Goal: Contribute content: Contribute content

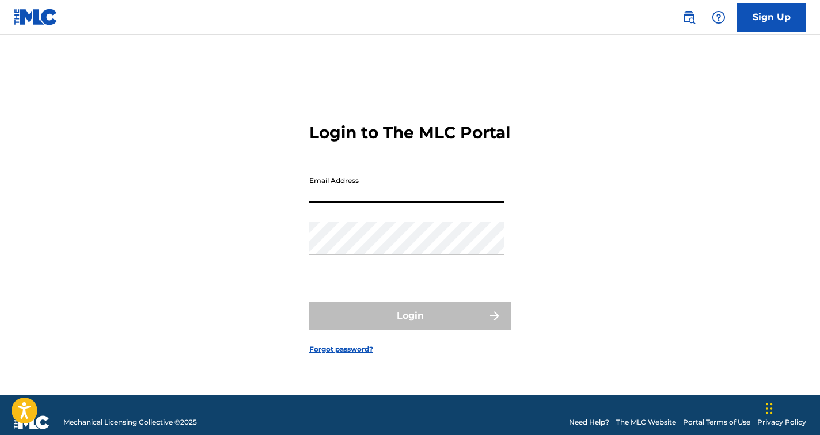
click at [336, 203] on input "Email Address" at bounding box center [406, 186] width 195 height 33
type input "jessicasandshoffmann"
type input "[EMAIL_ADDRESS][DOMAIN_NAME]"
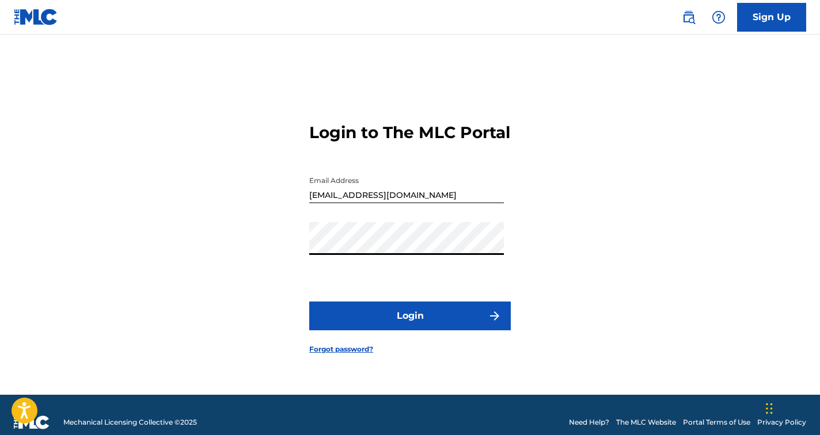
click at [410, 326] on button "Login" at bounding box center [409, 316] width 201 height 29
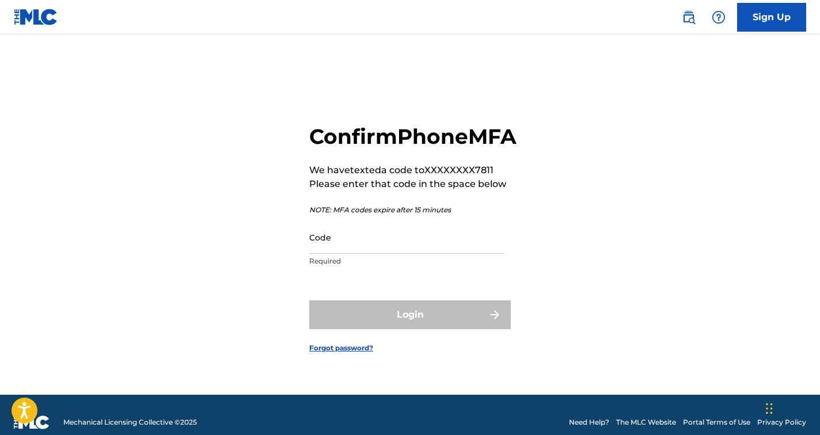
click at [373, 254] on input "Code" at bounding box center [406, 237] width 195 height 33
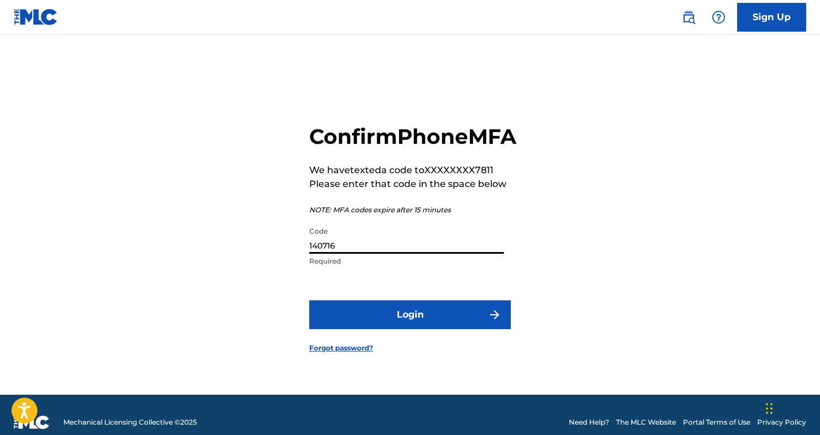
type input "140716"
click at [418, 325] on button "Login" at bounding box center [409, 314] width 201 height 29
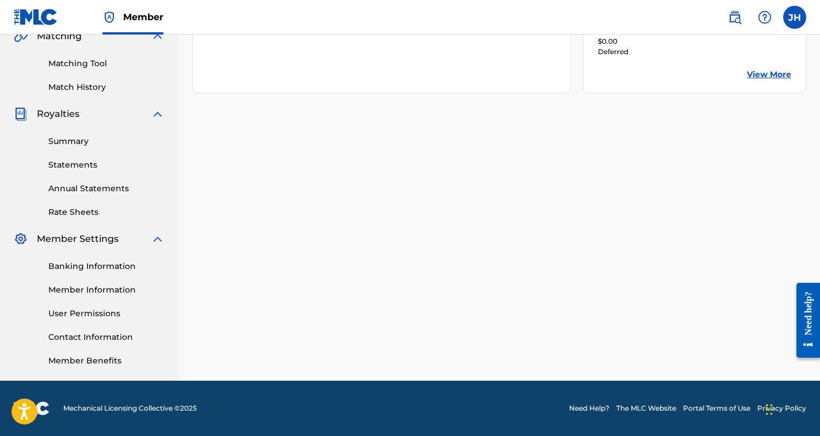
scroll to position [278, 0]
click at [104, 313] on link "User Permissions" at bounding box center [106, 313] width 116 height 12
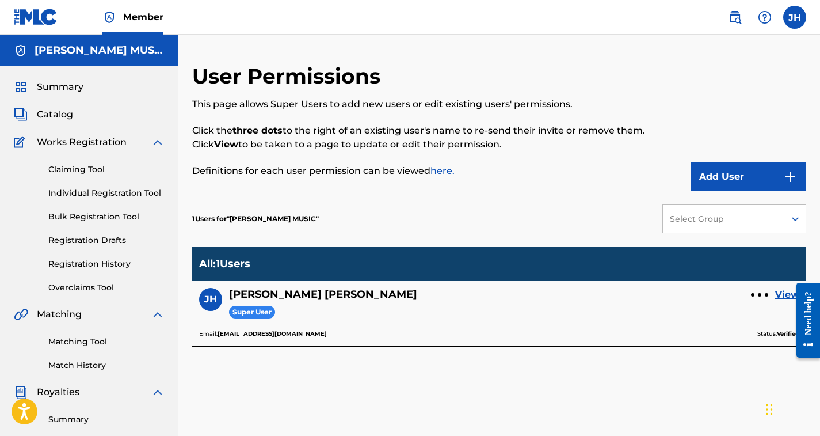
click at [730, 177] on button "Add User" at bounding box center [748, 176] width 115 height 29
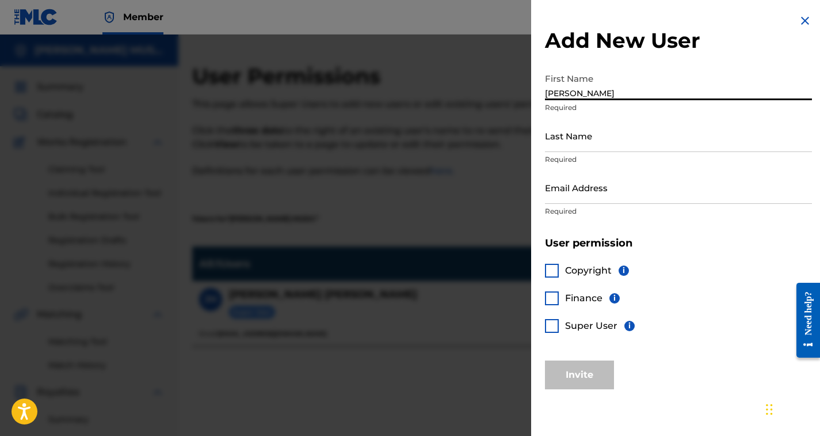
type input "[PERSON_NAME]"
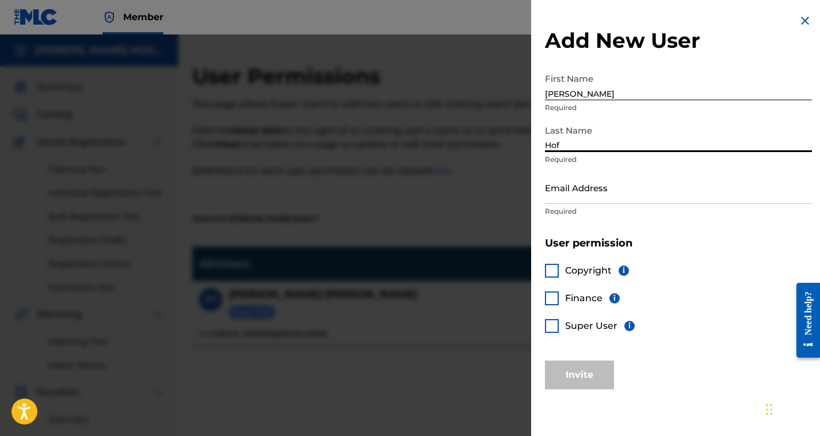
type input "Hof"
click at [709, 246] on h5 "User permission" at bounding box center [678, 243] width 267 height 13
click at [725, 128] on input "Hof" at bounding box center [678, 135] width 267 height 33
type input "[PERSON_NAME] [PERSON_NAME]"
type input "[EMAIL_ADDRESS][DOMAIN_NAME]"
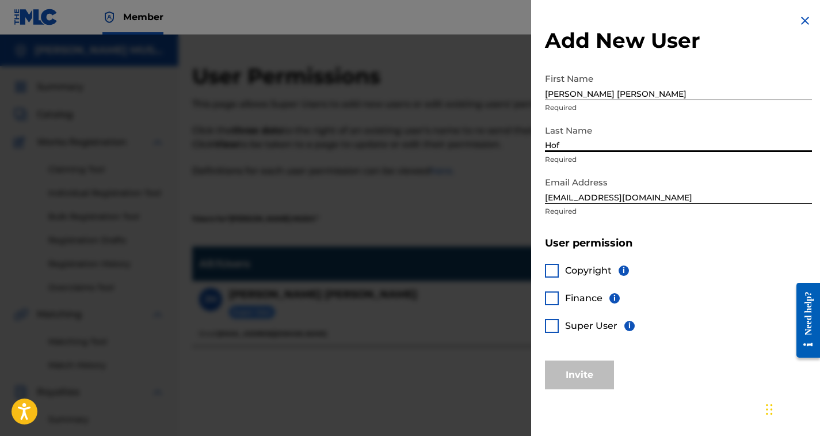
click at [650, 90] on input "[PERSON_NAME] [PERSON_NAME]" at bounding box center [678, 83] width 267 height 33
type input "[PERSON_NAME]"
click at [565, 146] on input "Hof" at bounding box center [678, 135] width 267 height 33
type input "[PERSON_NAME]"
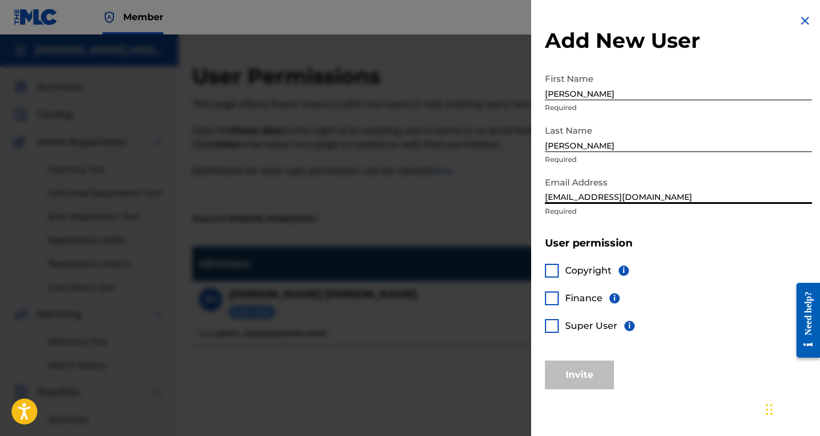
drag, startPoint x: 687, startPoint y: 199, endPoint x: 694, endPoint y: 224, distance: 26.3
click at [694, 224] on div "Add New User First Name [PERSON_NAME] Required Last Name [PERSON_NAME] Required…" at bounding box center [678, 201] width 295 height 403
type input "j"
type input "[EMAIL_ADDRESS][DOMAIN_NAME]"
click at [576, 95] on input "[PERSON_NAME]" at bounding box center [678, 83] width 267 height 33
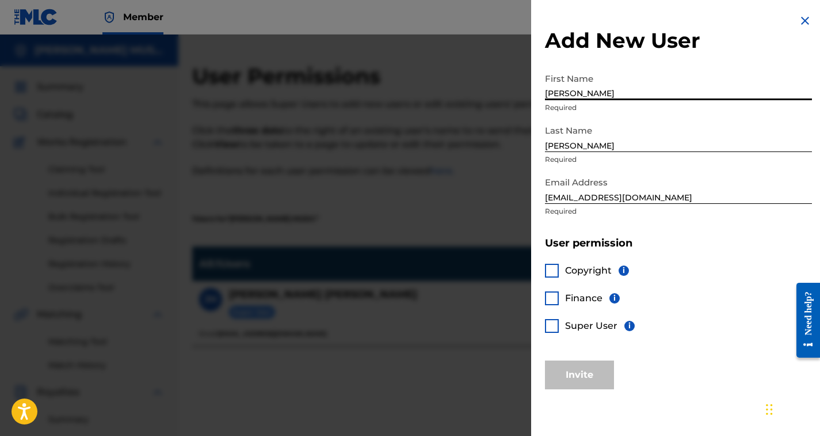
click at [576, 95] on input "[PERSON_NAME]" at bounding box center [678, 83] width 267 height 33
type input "[PERSON_NAME] [PERSON_NAME]"
click at [677, 303] on div "Copyright i Finance i Super User i" at bounding box center [678, 305] width 267 height 111
click at [557, 266] on div at bounding box center [552, 271] width 14 height 14
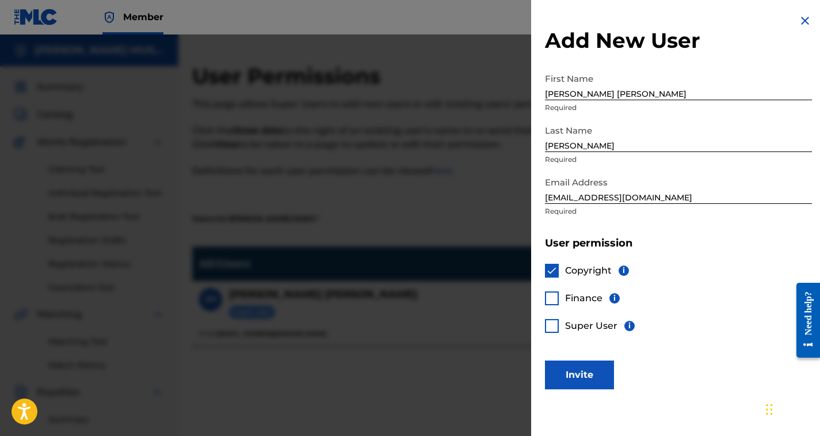
click at [551, 298] on div at bounding box center [552, 298] width 14 height 14
click at [557, 325] on div at bounding box center [552, 326] width 14 height 14
click at [572, 372] on button "Invite" at bounding box center [579, 374] width 69 height 29
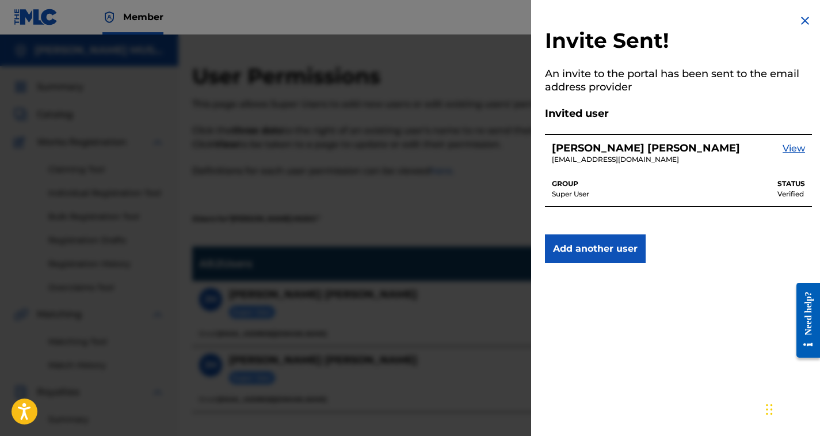
click at [803, 21] on img at bounding box center [805, 21] width 14 height 14
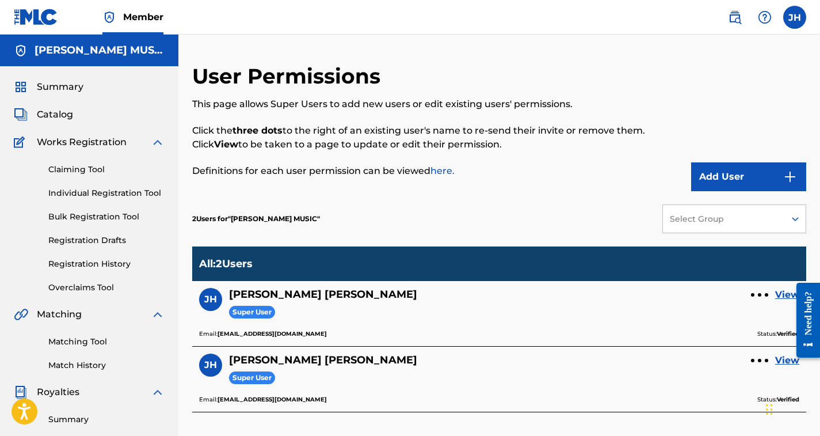
click at [795, 24] on label at bounding box center [794, 17] width 23 height 23
click at [795, 17] on input "[PERSON_NAME] [PERSON_NAME] [EMAIL_ADDRESS][DOMAIN_NAME] Notification Preferenc…" at bounding box center [795, 17] width 0 height 0
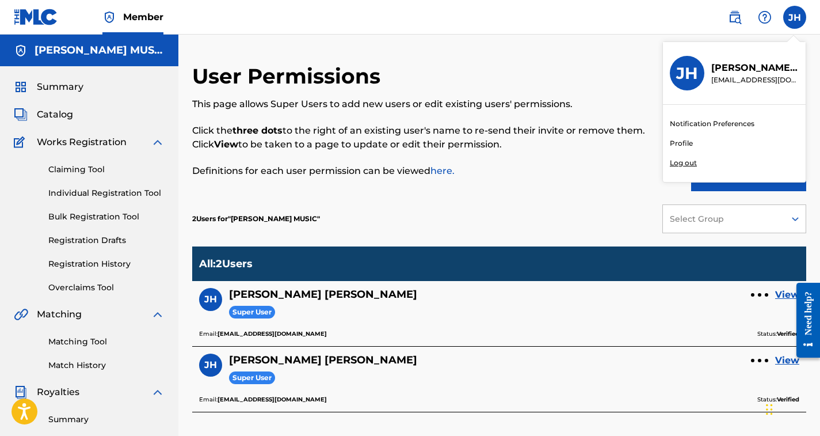
click at [664, 406] on div "[PERSON_NAME] [PERSON_NAME] Super User View Email: [EMAIL_ADDRESS][DOMAIN_NAME]…" at bounding box center [499, 379] width 614 height 66
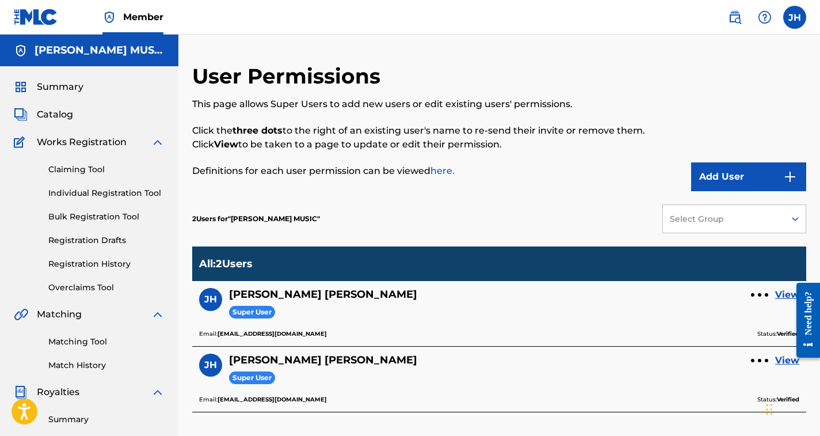
click at [57, 83] on span "Summary" at bounding box center [60, 87] width 47 height 14
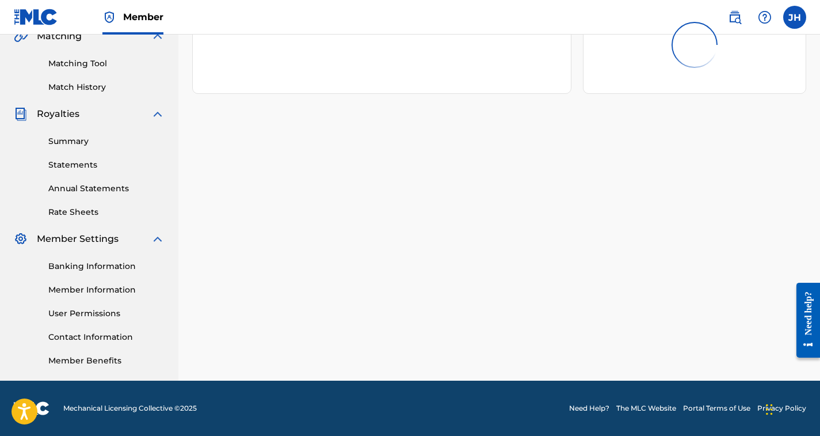
scroll to position [278, 0]
click at [283, 309] on div "[PERSON_NAME] MUSIC Your amount paid last distribution Amount paid to date this…" at bounding box center [499, 82] width 642 height 595
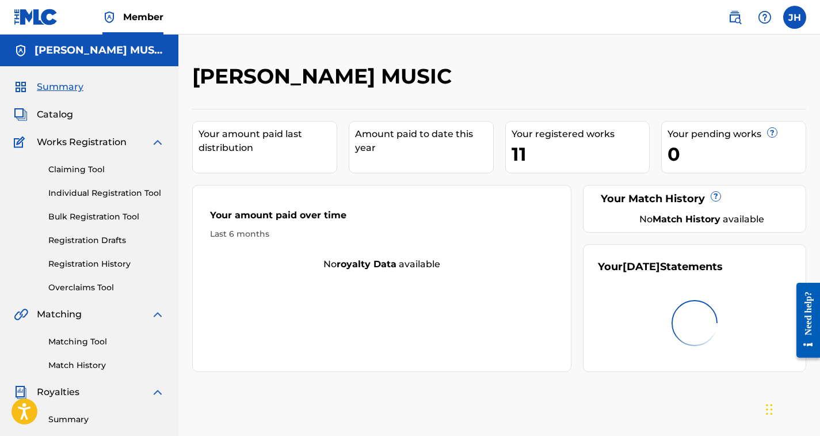
scroll to position [0, 0]
click at [538, 136] on div "Your registered works" at bounding box center [581, 134] width 138 height 14
click at [65, 110] on span "Catalog" at bounding box center [55, 115] width 36 height 14
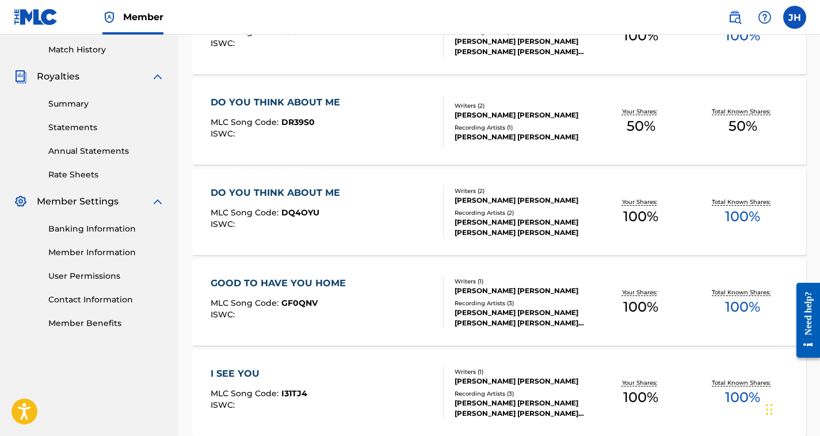
scroll to position [315, 0]
click at [312, 99] on div "DO YOU THINK ABOUT ME" at bounding box center [278, 103] width 135 height 14
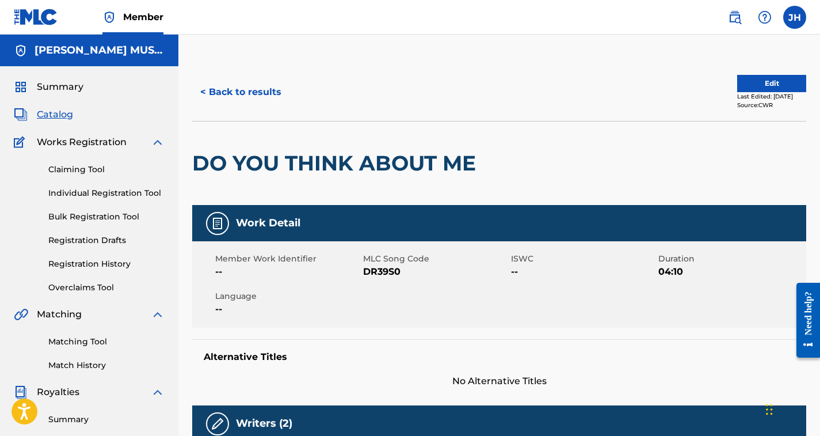
click at [223, 94] on button "< Back to results" at bounding box center [240, 92] width 97 height 29
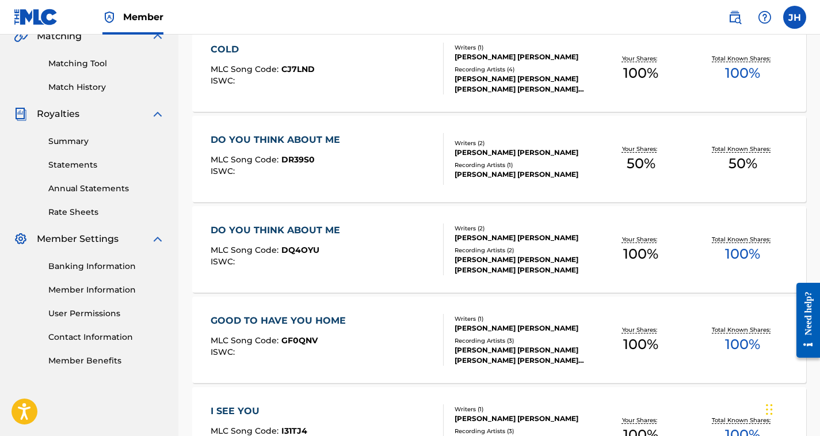
click at [279, 227] on div "DO YOU THINK ABOUT ME" at bounding box center [278, 230] width 135 height 14
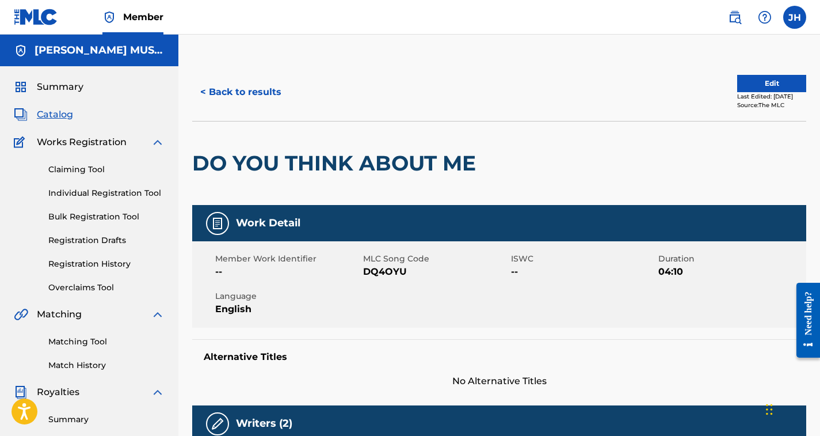
click at [260, 92] on button "< Back to results" at bounding box center [240, 92] width 97 height 29
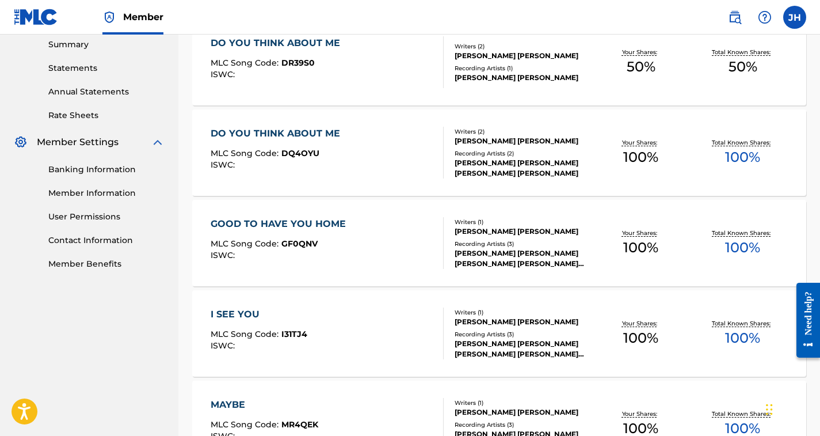
scroll to position [377, 0]
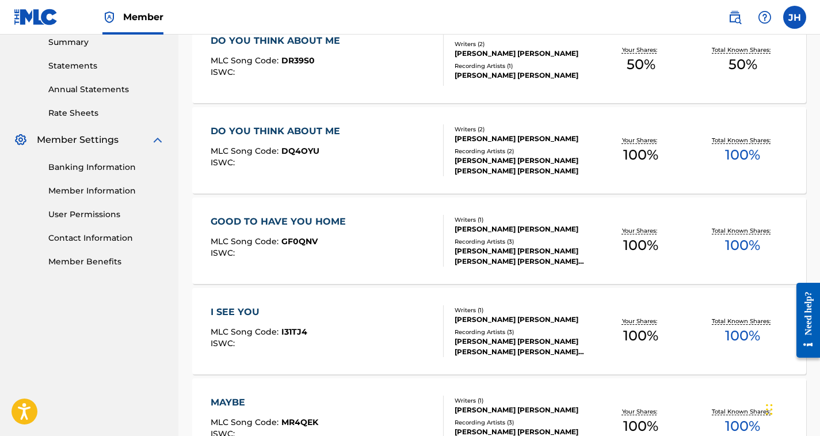
click at [303, 219] on div "GOOD TO HAVE YOU HOME" at bounding box center [281, 222] width 141 height 14
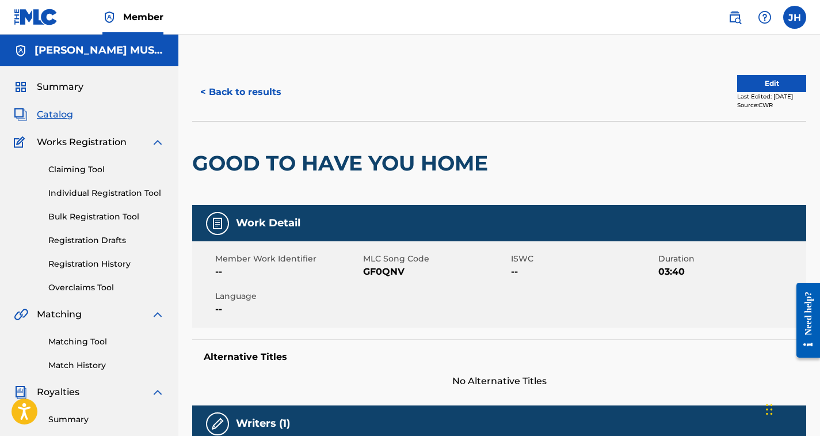
click at [245, 94] on button "< Back to results" at bounding box center [240, 92] width 97 height 29
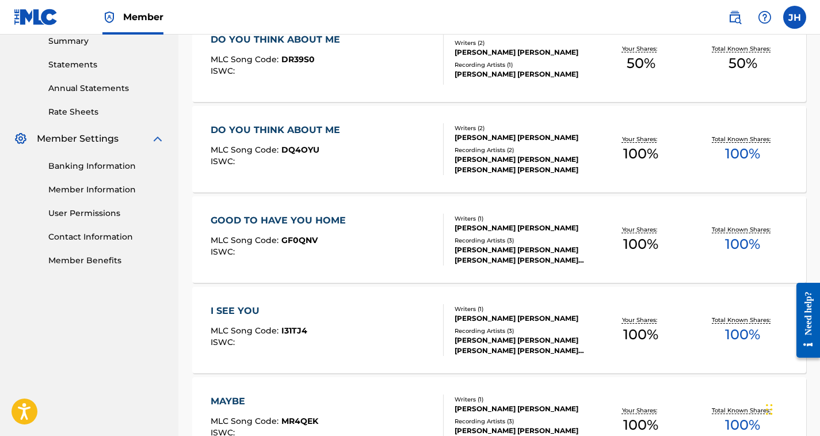
scroll to position [383, 0]
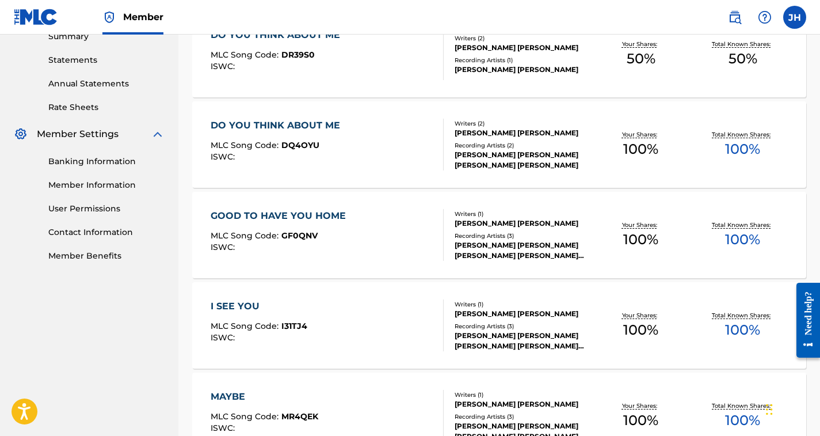
click at [238, 309] on div "I SEE YOU" at bounding box center [259, 306] width 97 height 14
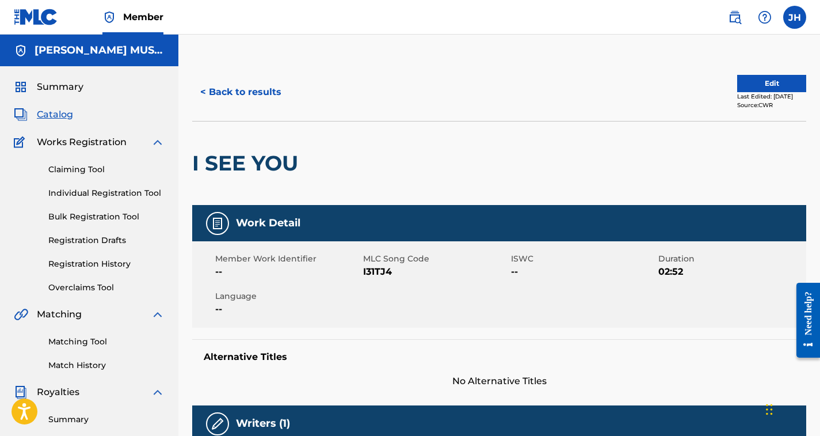
click at [236, 95] on button "< Back to results" at bounding box center [240, 92] width 97 height 29
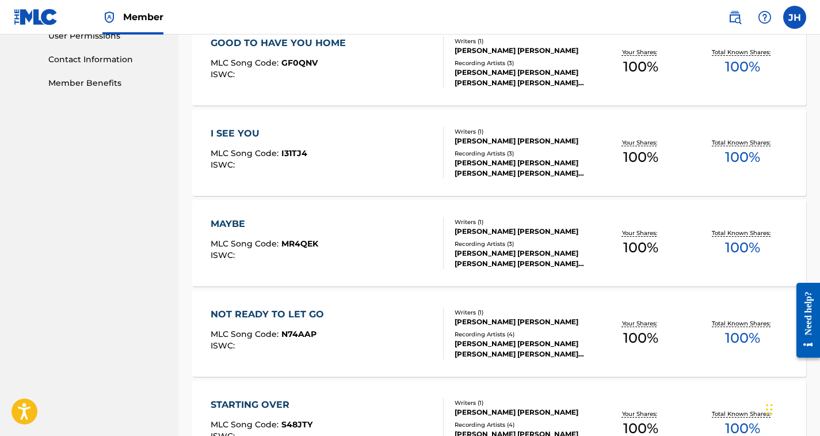
scroll to position [556, 0]
click at [226, 218] on div "MAYBE" at bounding box center [265, 223] width 108 height 14
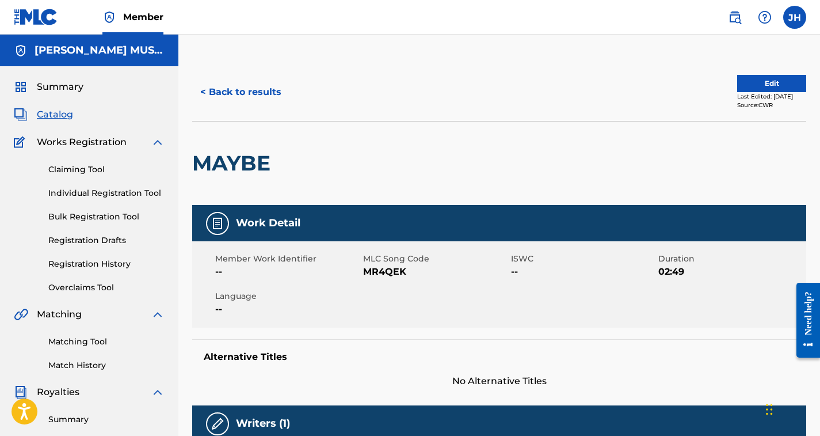
click at [229, 87] on button "< Back to results" at bounding box center [240, 92] width 97 height 29
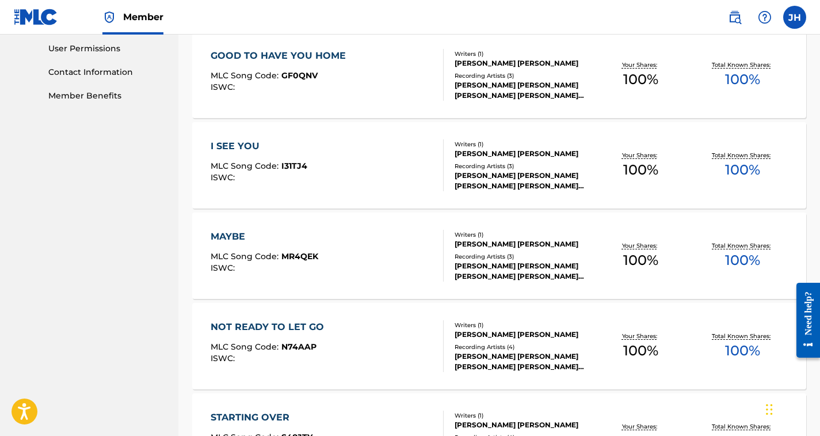
scroll to position [565, 0]
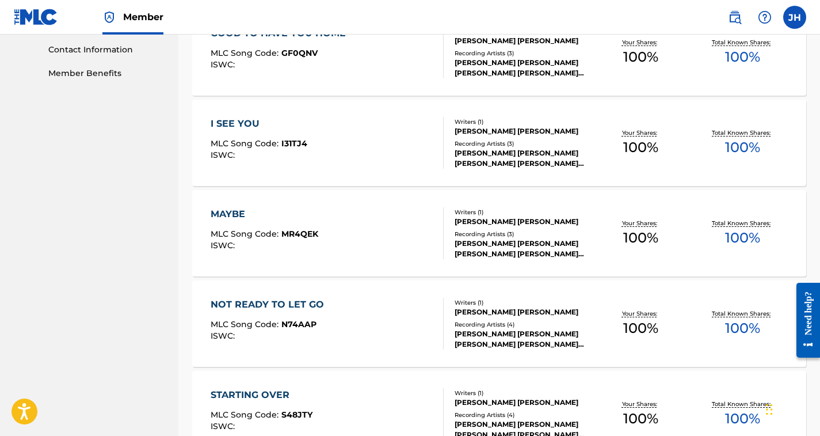
click at [235, 304] on div "NOT READY TO LET GO" at bounding box center [270, 305] width 119 height 14
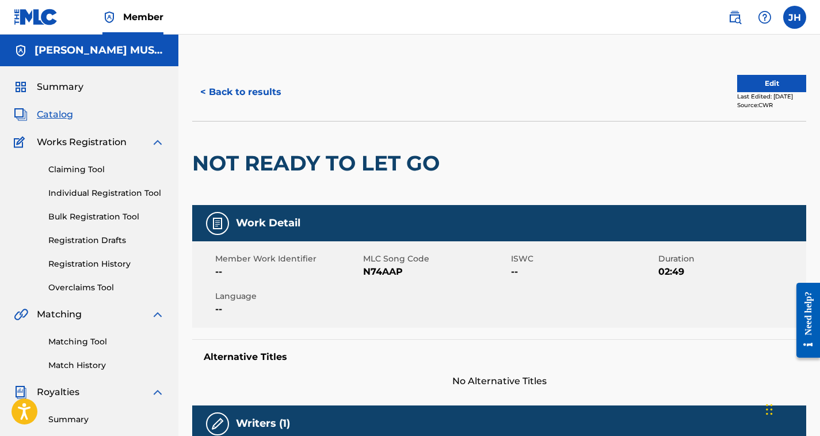
click at [238, 92] on button "< Back to results" at bounding box center [240, 92] width 97 height 29
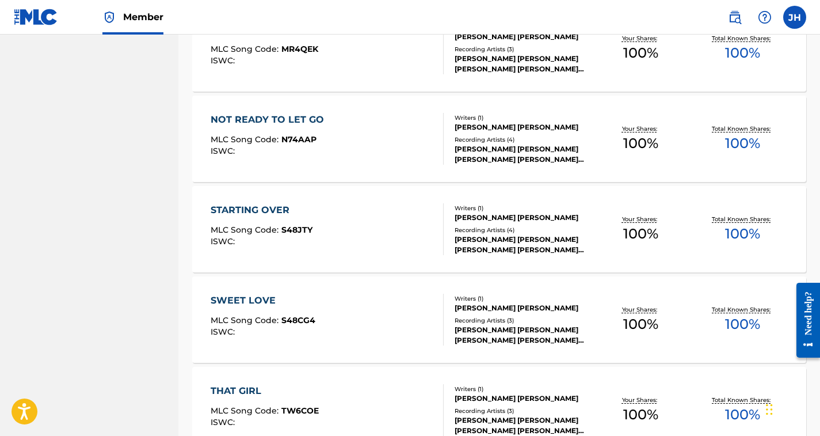
scroll to position [751, 0]
click at [245, 202] on div "STARTING OVER MLC Song Code : S48JTY ISWC : Writers ( 1 ) [PERSON_NAME] [PERSON…" at bounding box center [499, 228] width 614 height 86
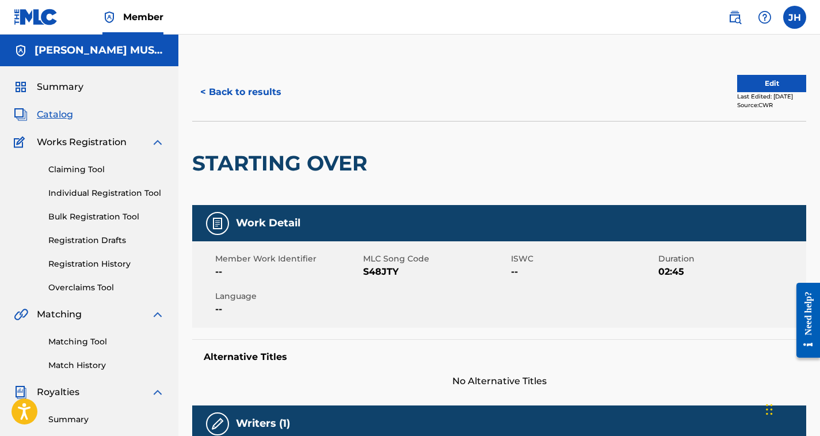
click at [235, 92] on button "< Back to results" at bounding box center [240, 92] width 97 height 29
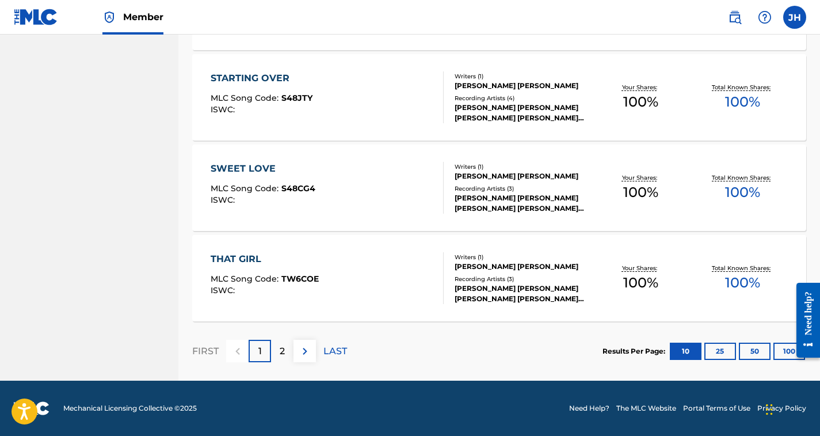
scroll to position [882, 0]
click at [253, 261] on div "THAT GIRL" at bounding box center [265, 259] width 108 height 14
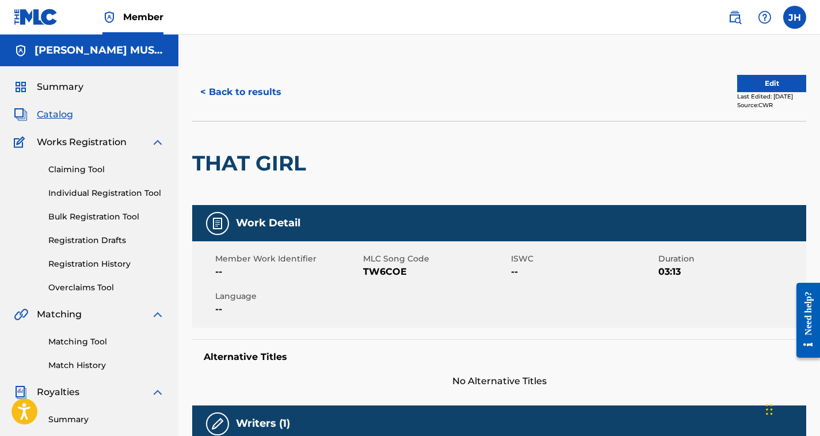
click at [240, 94] on button "< Back to results" at bounding box center [240, 92] width 97 height 29
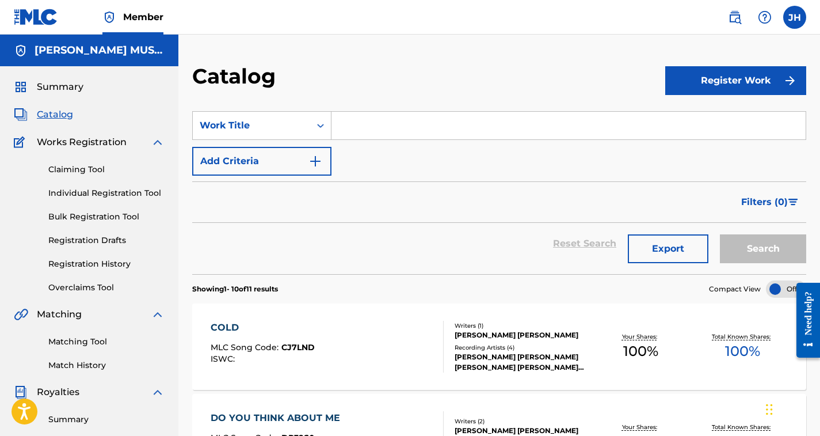
click at [223, 326] on div "COLD" at bounding box center [263, 328] width 104 height 14
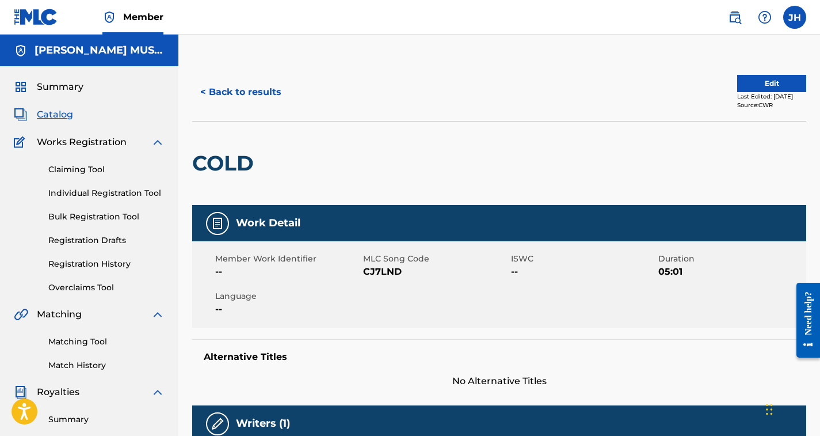
click at [212, 82] on button "< Back to results" at bounding box center [240, 92] width 97 height 29
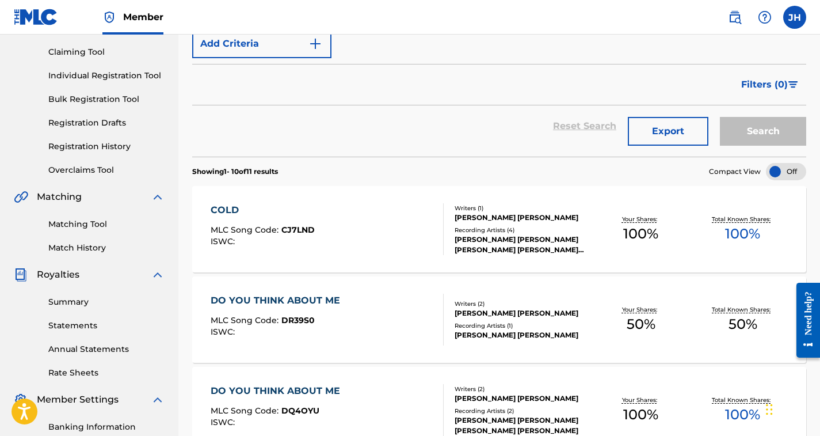
scroll to position [138, 0]
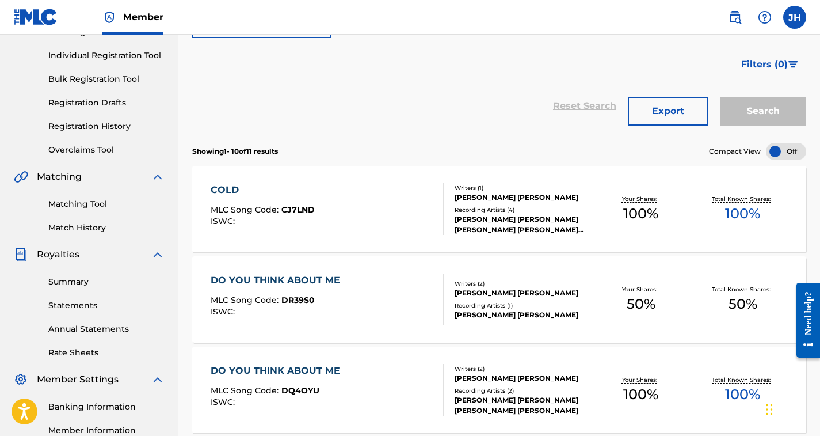
click at [244, 371] on div "DO YOU THINK ABOUT ME" at bounding box center [278, 371] width 135 height 14
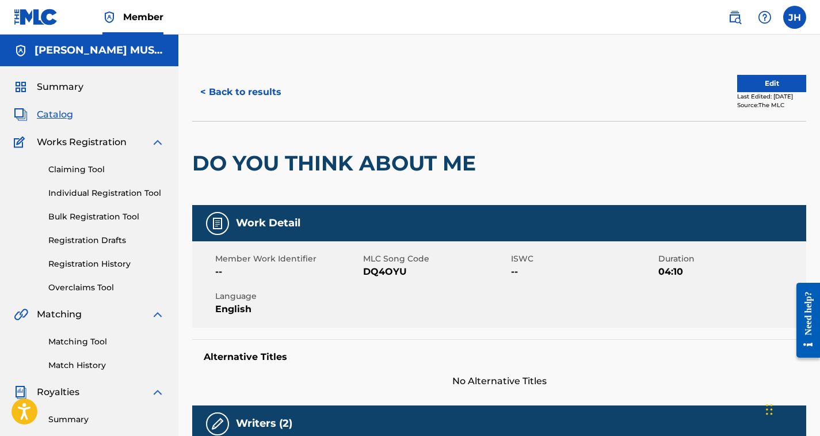
click at [240, 90] on button "< Back to results" at bounding box center [240, 92] width 97 height 29
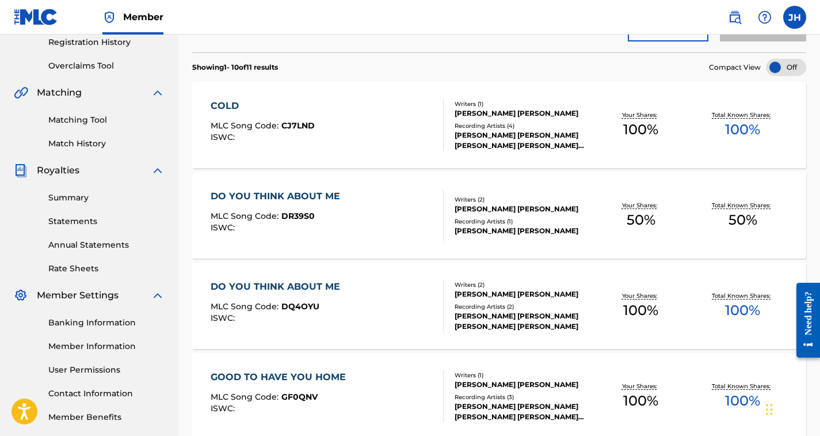
scroll to position [223, 0]
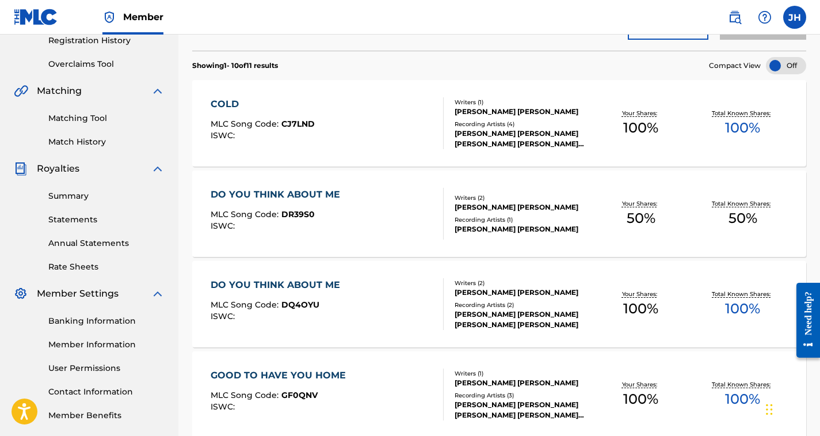
click at [279, 194] on div "DO YOU THINK ABOUT ME" at bounding box center [278, 195] width 135 height 14
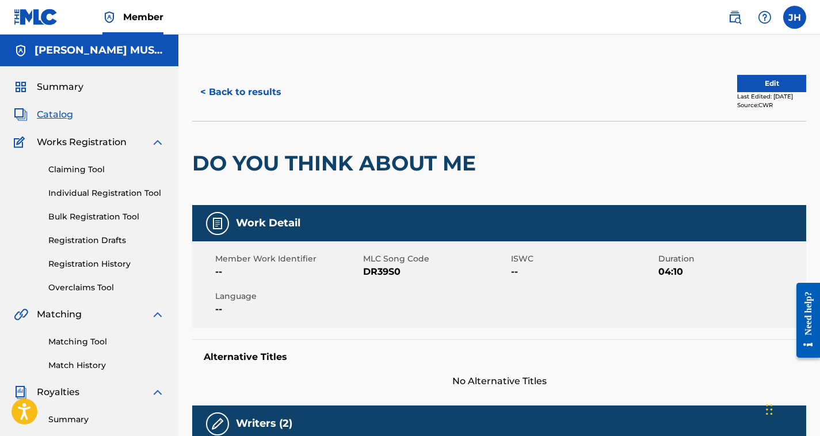
click at [245, 90] on button "< Back to results" at bounding box center [240, 92] width 97 height 29
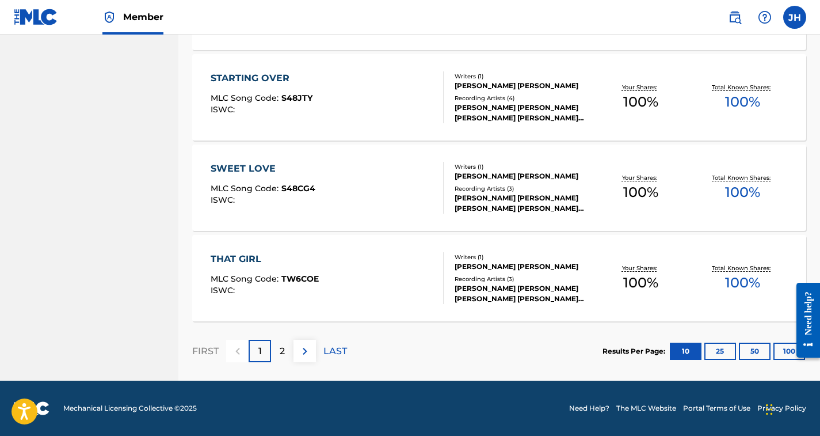
scroll to position [882, 0]
click at [308, 352] on img at bounding box center [305, 351] width 14 height 14
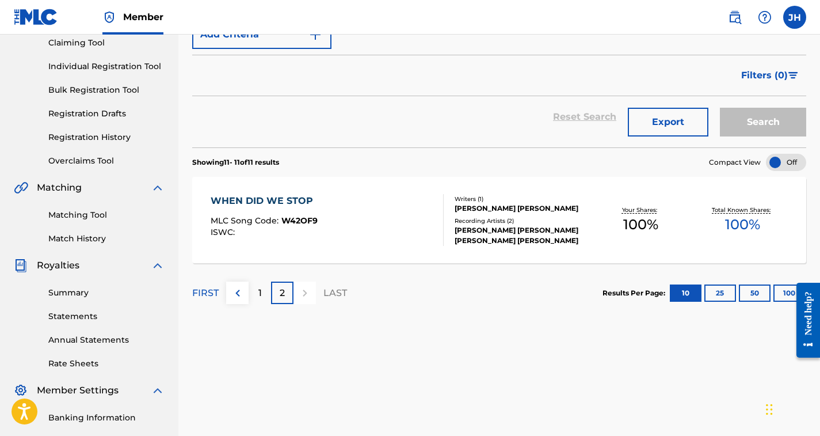
scroll to position [125, 0]
click at [287, 204] on div "WHEN DID WE STOP" at bounding box center [265, 202] width 108 height 14
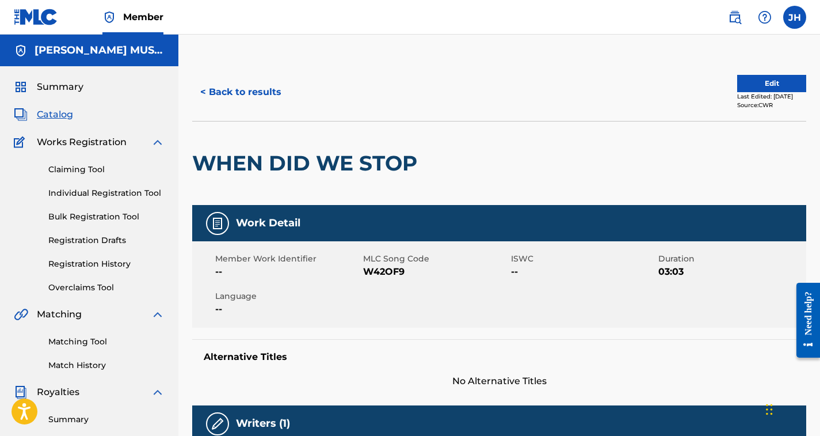
click at [241, 89] on button "< Back to results" at bounding box center [240, 92] width 97 height 29
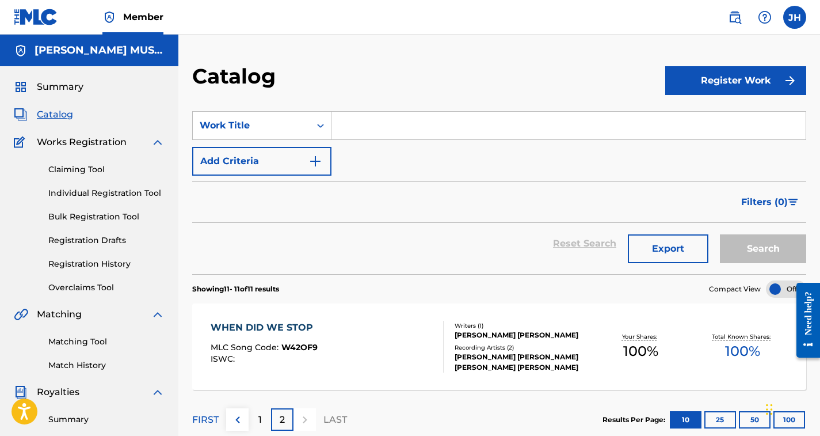
click at [83, 343] on link "Matching Tool" at bounding box center [106, 342] width 116 height 12
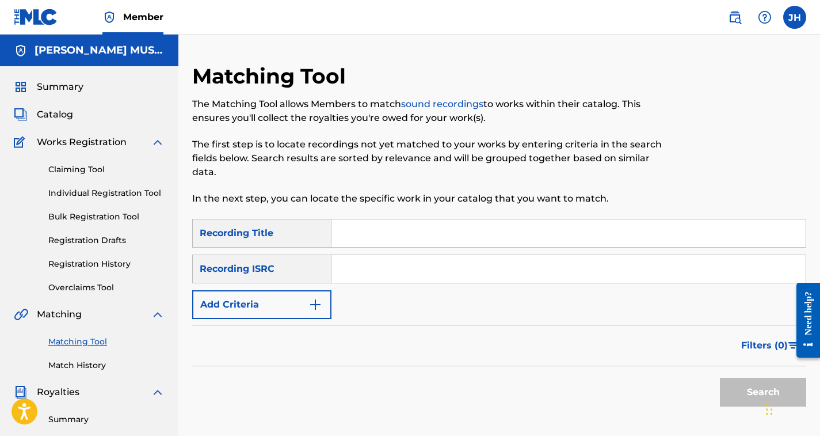
click at [348, 237] on input "Search Form" at bounding box center [569, 233] width 474 height 28
type input "In The Whispering"
click at [376, 267] on input "Search Form" at bounding box center [569, 269] width 474 height 28
paste input "TCAJB2451924"
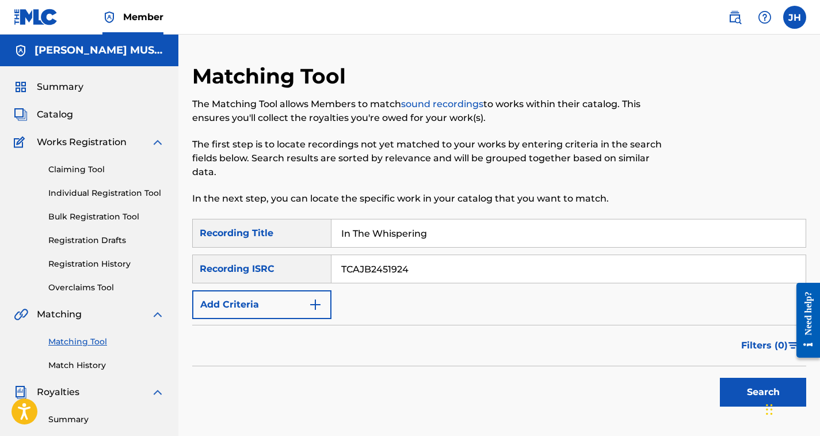
type input "TCAJB2451924"
drag, startPoint x: 433, startPoint y: 232, endPoint x: 299, endPoint y: 215, distance: 135.2
click at [299, 230] on div "SearchWithCriteriad51c1ee3-ae62-4b3d-bc97-d31c6bad4faa Recording Title In The W…" at bounding box center [499, 233] width 614 height 29
type input "I Know How You're Feeling"
click at [322, 300] on button "Add Criteria" at bounding box center [261, 304] width 139 height 29
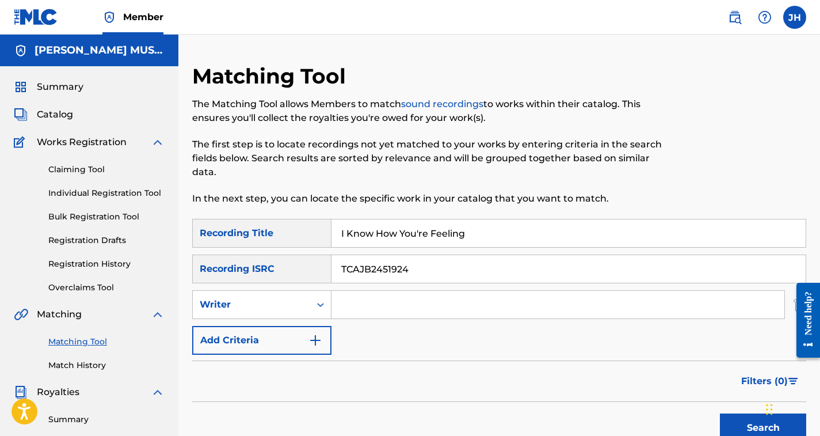
click at [349, 305] on input "Search Form" at bounding box center [558, 305] width 453 height 28
type input "[PERSON_NAME] [PERSON_NAME]"
click at [311, 344] on img "Search Form" at bounding box center [316, 340] width 14 height 14
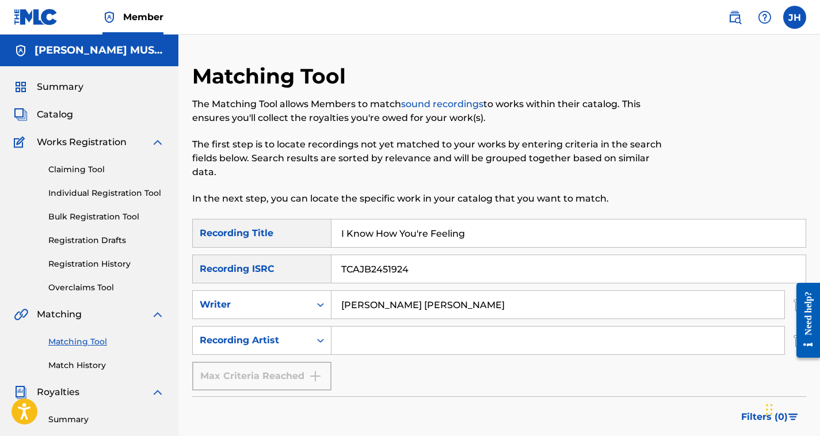
click at [353, 332] on input "Search Form" at bounding box center [558, 340] width 453 height 28
type input "[PERSON_NAME] [PERSON_NAME]"
click at [318, 376] on div "Max Criteria Reached" at bounding box center [261, 375] width 139 height 29
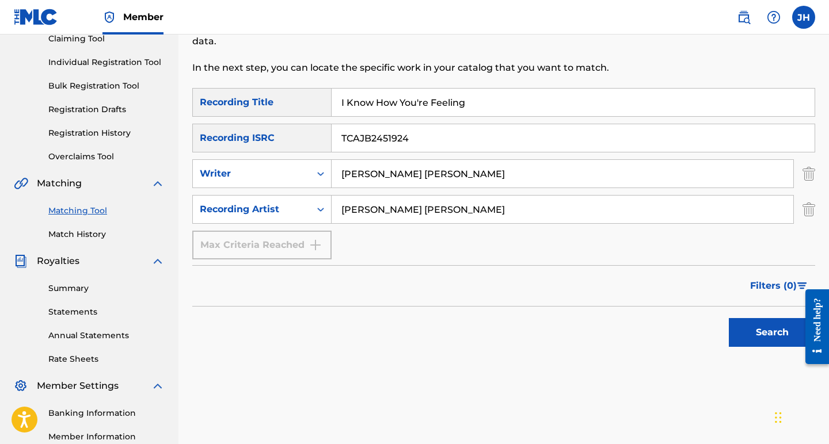
scroll to position [151, 0]
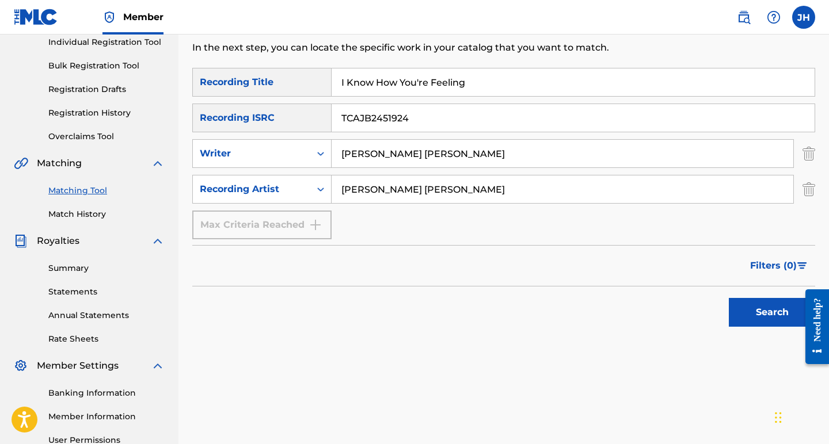
click at [743, 310] on button "Search" at bounding box center [772, 312] width 86 height 29
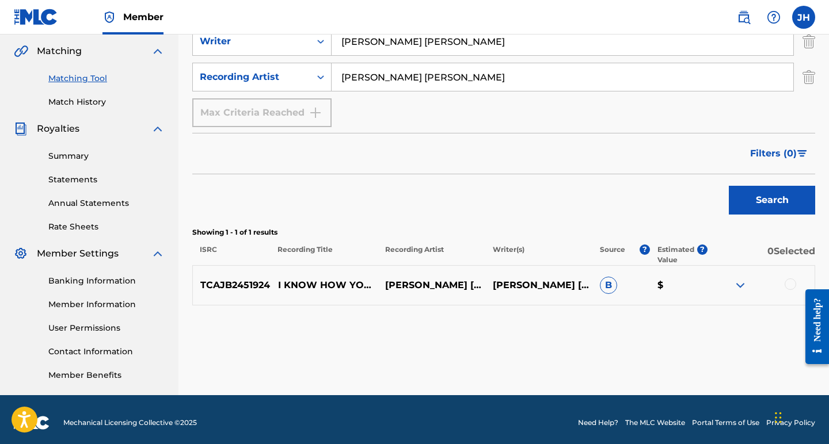
scroll to position [264, 0]
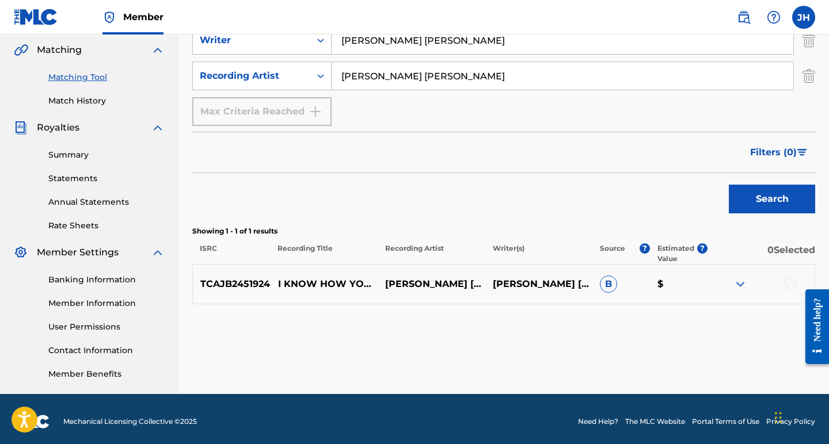
click at [741, 280] on img at bounding box center [740, 284] width 14 height 14
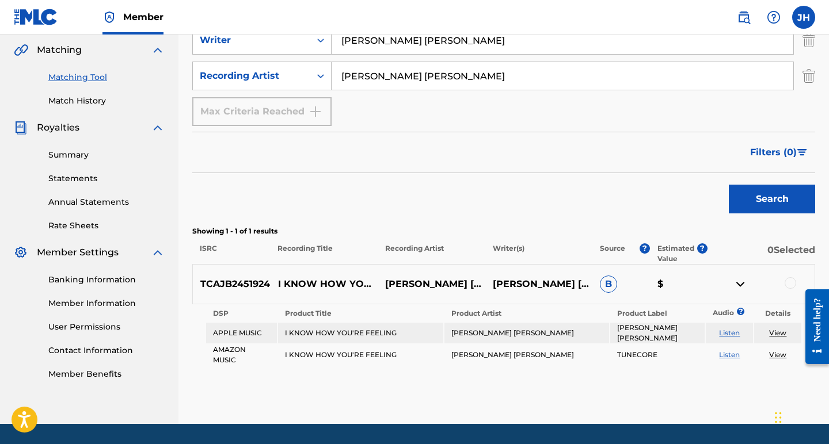
click at [610, 284] on span "B" at bounding box center [608, 284] width 17 height 17
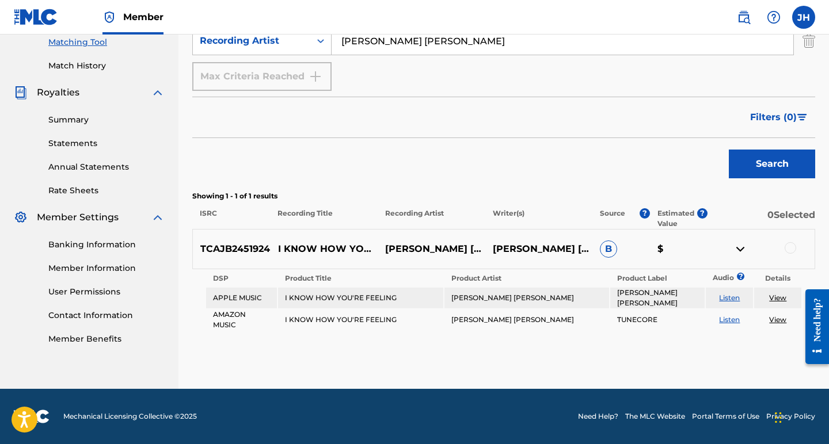
scroll to position [299, 0]
click at [231, 247] on p "TCAJB2451924" at bounding box center [232, 249] width 78 height 14
click at [205, 207] on div "Showing 1 - 1 of 1 results ISRC Recording Title Recording Artist Writer(s) Sour…" at bounding box center [503, 210] width 623 height 38
click at [782, 295] on link "View" at bounding box center [777, 298] width 17 height 9
click at [793, 249] on div at bounding box center [791, 248] width 12 height 12
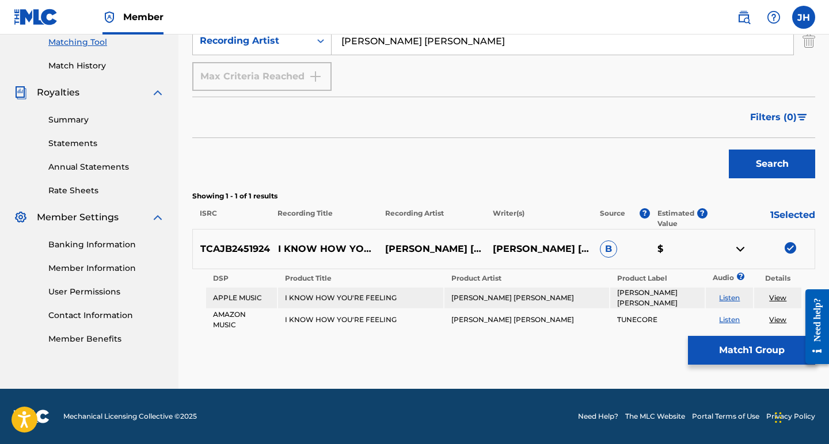
click at [726, 346] on button "Match 1 Group" at bounding box center [751, 350] width 127 height 29
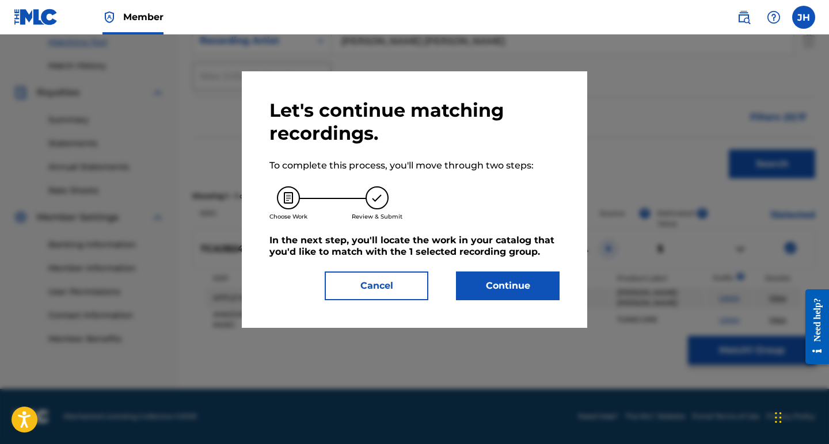
click at [482, 288] on button "Continue" at bounding box center [508, 286] width 104 height 29
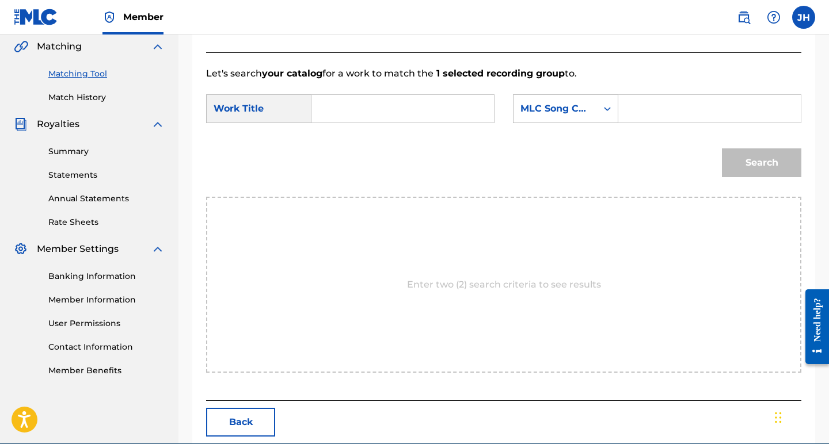
scroll to position [266, 0]
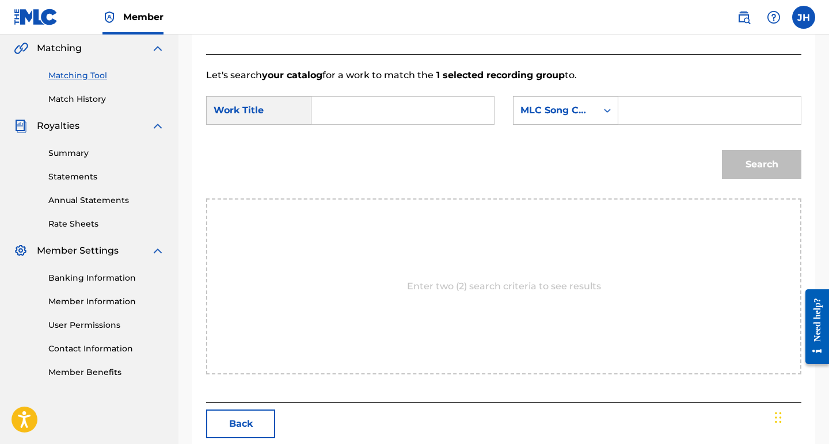
click at [254, 425] on button "Back" at bounding box center [240, 424] width 69 height 29
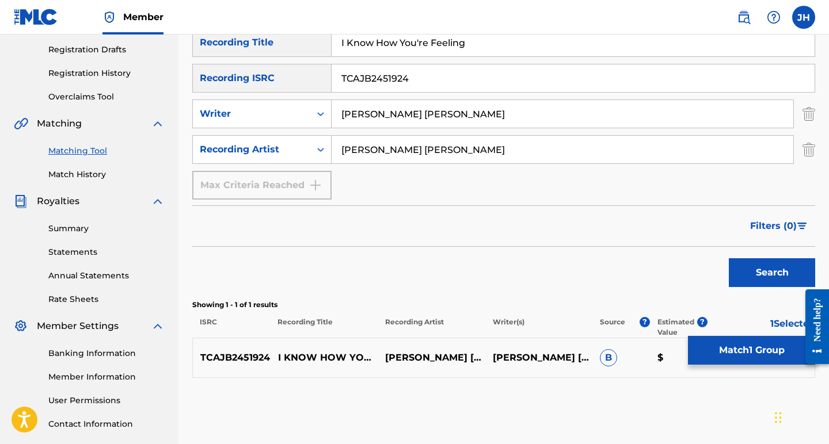
scroll to position [266, 0]
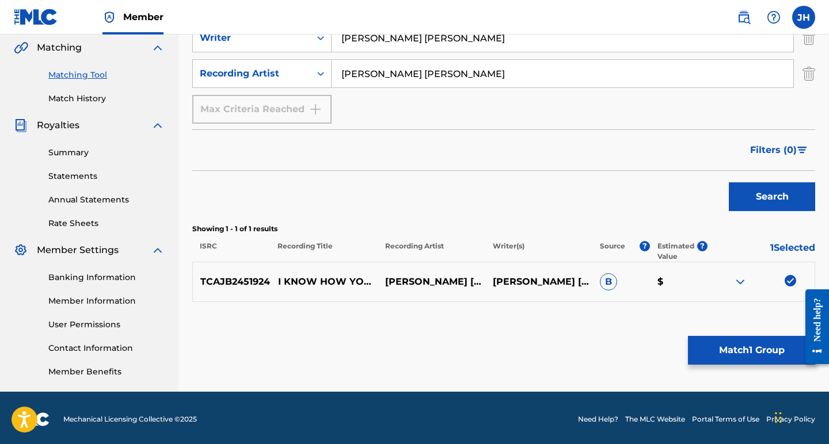
click at [740, 278] on img at bounding box center [740, 282] width 14 height 14
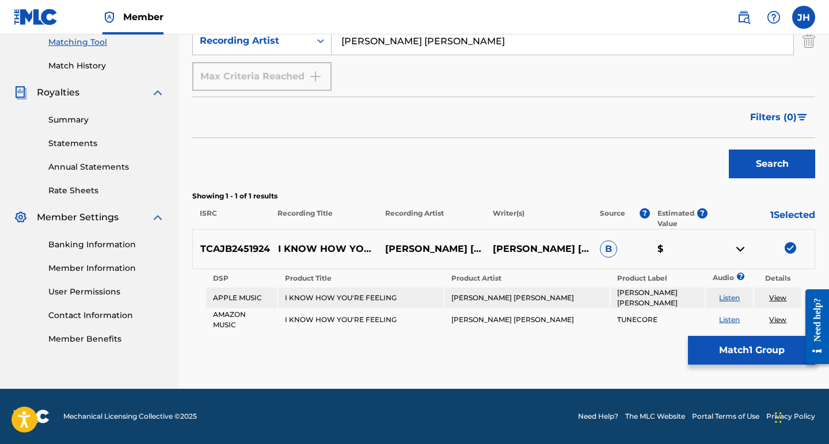
scroll to position [299, 0]
click at [740, 346] on button "Match 1 Group" at bounding box center [751, 350] width 127 height 29
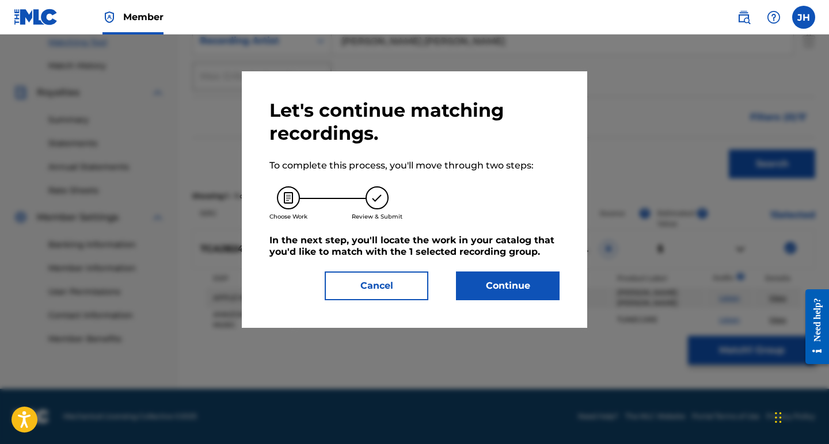
click at [477, 284] on button "Continue" at bounding box center [508, 286] width 104 height 29
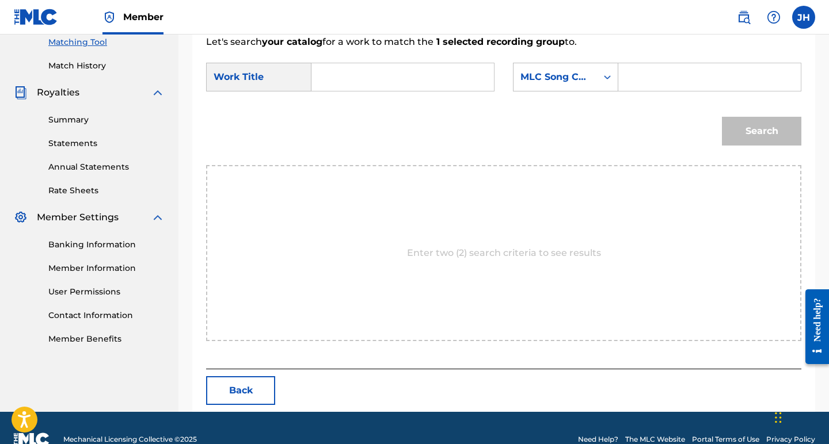
scroll to position [269, 0]
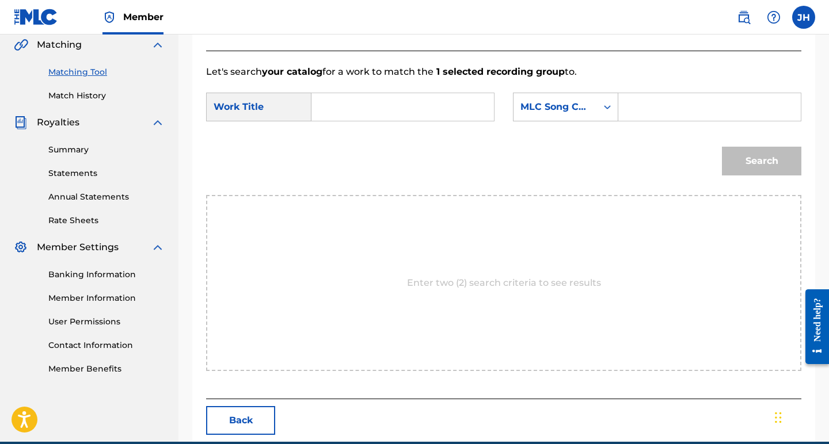
click at [371, 115] on input "Search Form" at bounding box center [402, 107] width 163 height 28
type input "I Know How You're Feeling"
click at [607, 104] on icon "Search Form" at bounding box center [607, 107] width 12 height 12
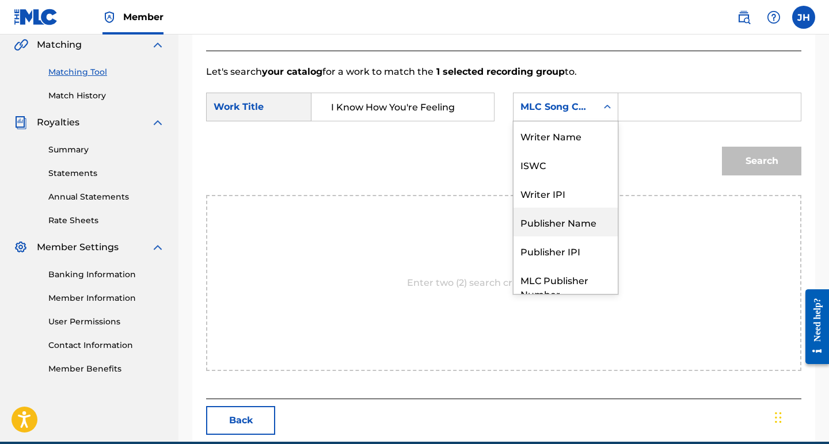
scroll to position [0, 0]
click at [573, 141] on div "Writer Name" at bounding box center [565, 135] width 104 height 29
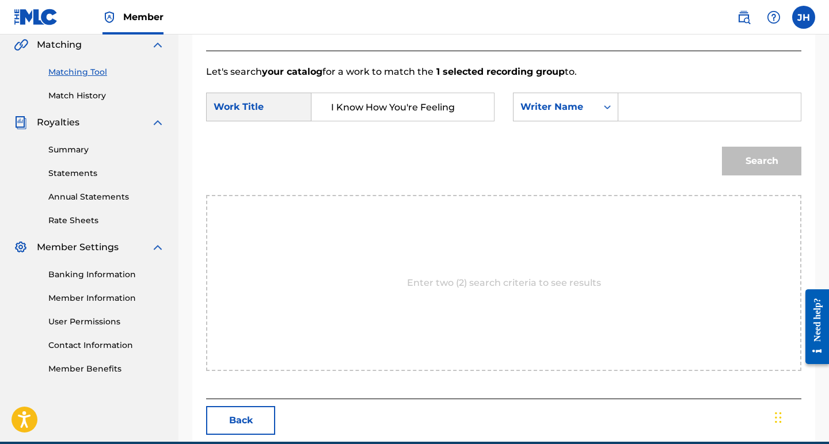
click at [653, 109] on input "Search Form" at bounding box center [709, 107] width 163 height 28
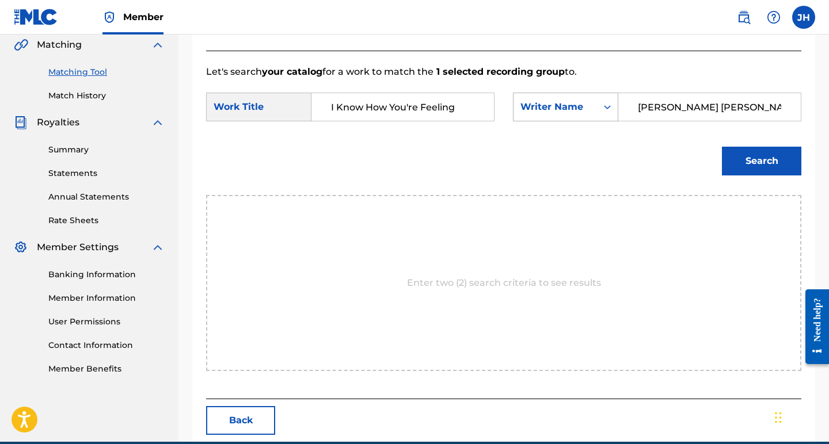
type input "[PERSON_NAME] [PERSON_NAME]"
click at [608, 111] on icon "Search Form" at bounding box center [607, 107] width 12 height 12
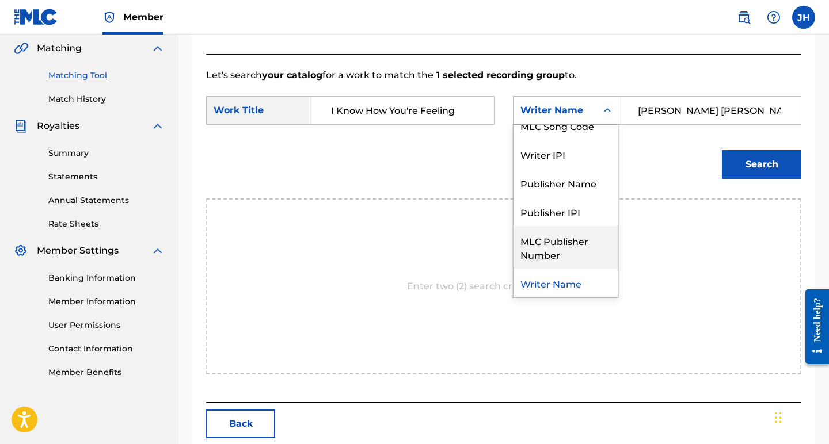
scroll to position [273, 0]
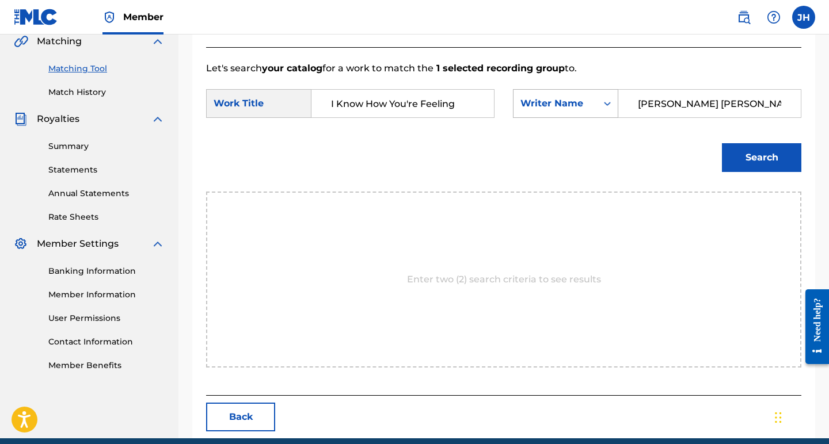
drag, startPoint x: 751, startPoint y: 105, endPoint x: 615, endPoint y: 94, distance: 135.8
click at [615, 94] on div "SearchWithCriteria270a57c9-f66e-43e1-92c2-1eb932950356 Writer Name [PERSON_NAME…" at bounding box center [657, 103] width 288 height 29
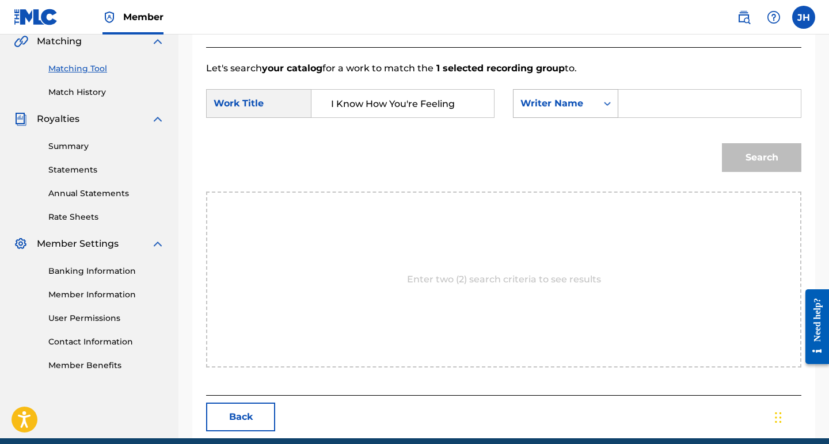
click at [609, 102] on icon "Search Form" at bounding box center [607, 104] width 12 height 12
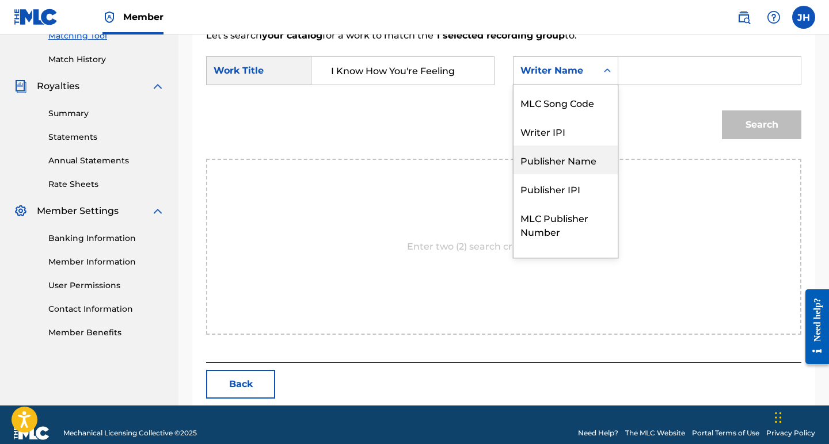
scroll to position [43, 0]
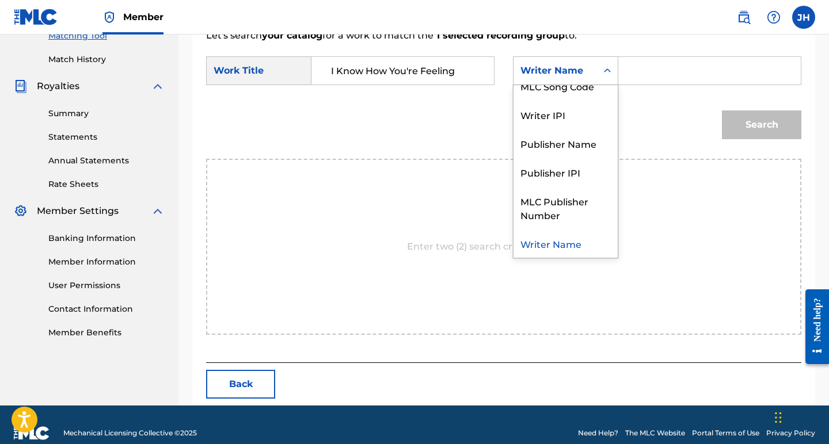
click at [585, 242] on div "Writer Name" at bounding box center [565, 243] width 104 height 29
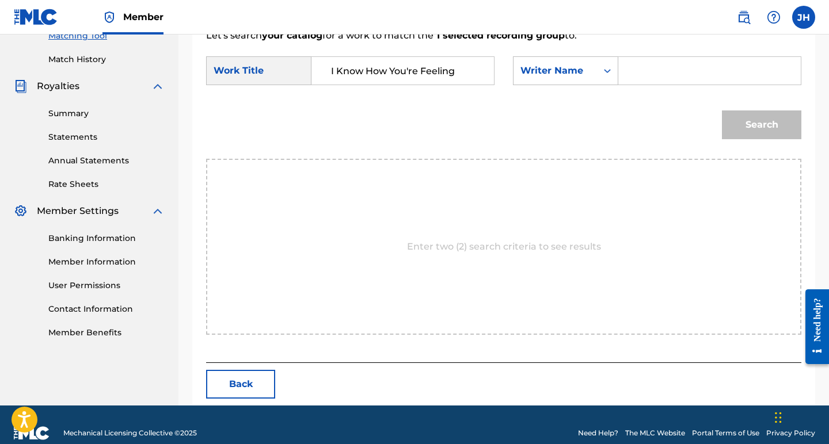
click at [634, 73] on input "Search Form" at bounding box center [709, 71] width 163 height 28
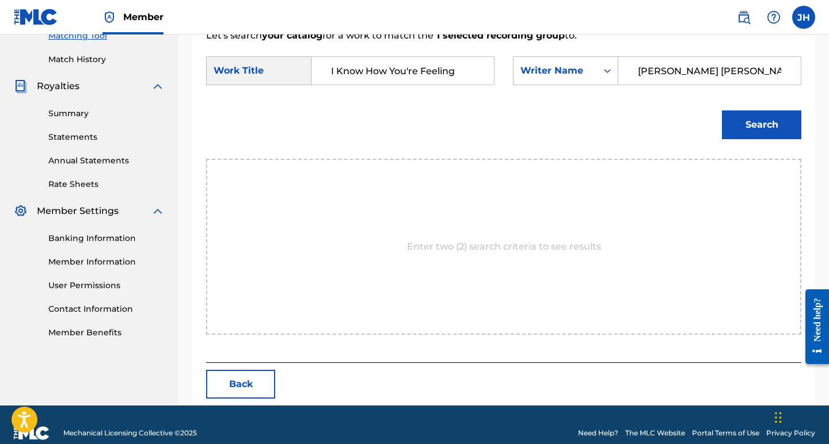
type input "[PERSON_NAME] [PERSON_NAME]"
click at [781, 124] on button "Search" at bounding box center [761, 125] width 79 height 29
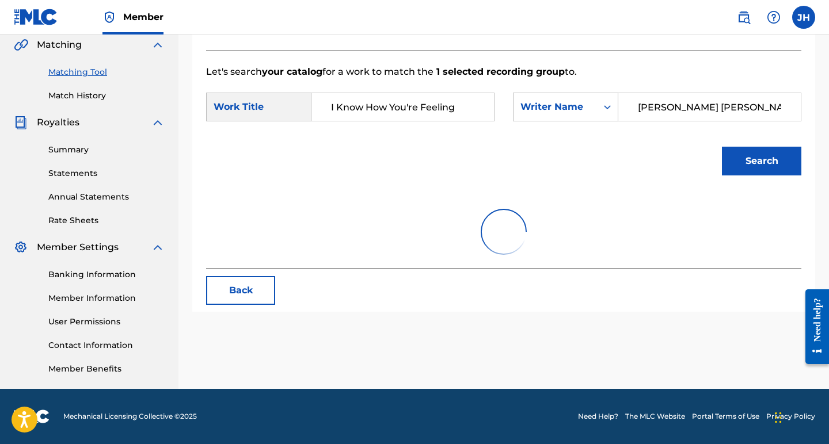
scroll to position [269, 0]
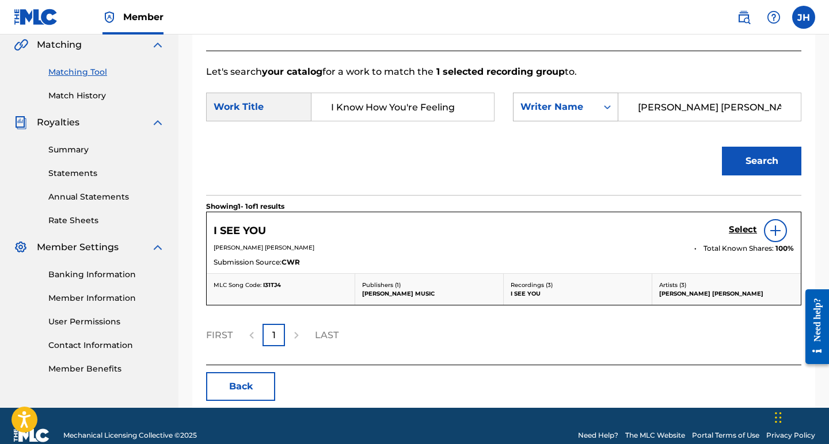
click at [609, 105] on icon "Search Form" at bounding box center [607, 107] width 12 height 12
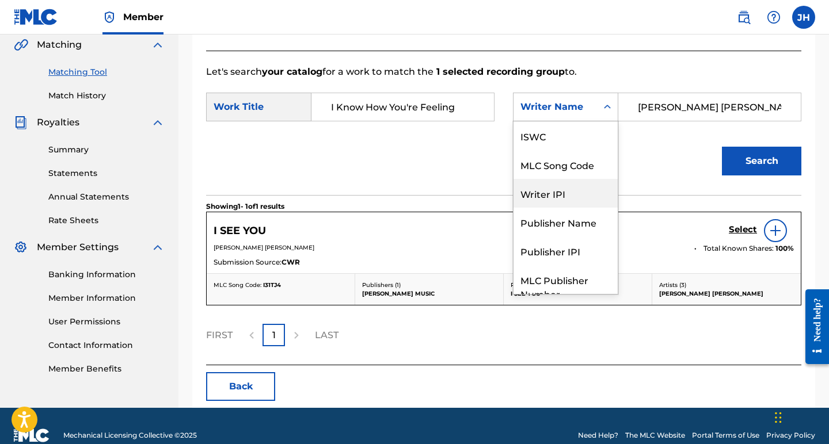
scroll to position [0, 0]
click at [534, 136] on div "ISWC" at bounding box center [565, 135] width 104 height 29
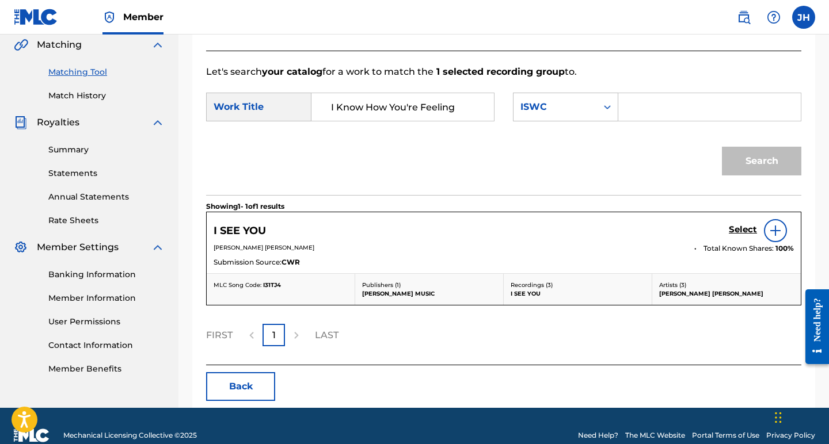
click at [632, 107] on input "Search Form" at bounding box center [709, 107] width 163 height 28
paste input "T-330.323.793-2"
type input "T-330.323.793-2"
click at [775, 161] on button "Search" at bounding box center [761, 161] width 79 height 29
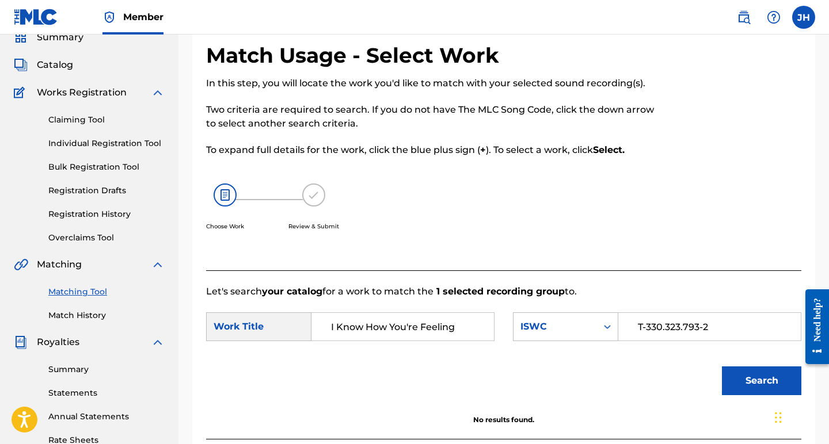
scroll to position [41, 0]
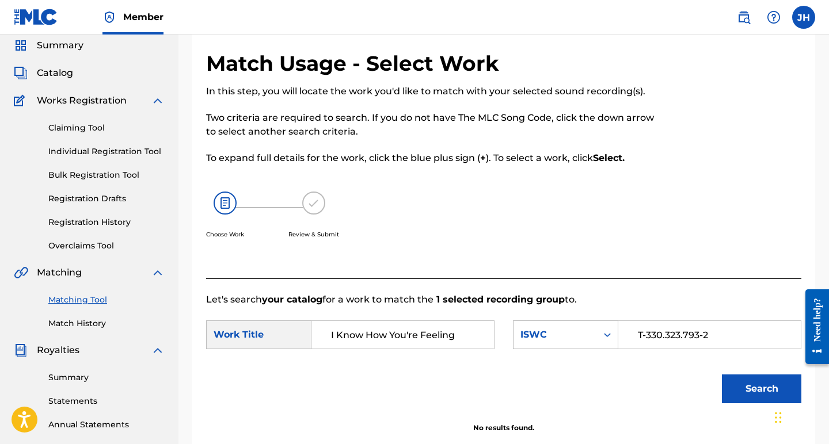
click at [112, 150] on link "Individual Registration Tool" at bounding box center [106, 152] width 116 height 12
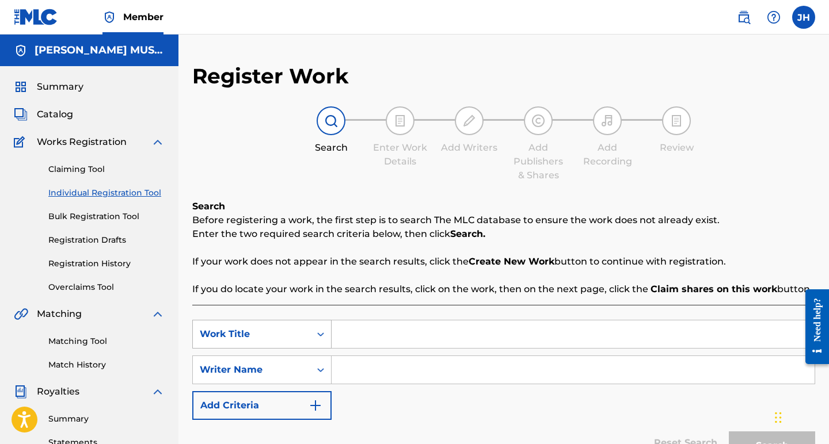
click at [321, 335] on div "Work Title" at bounding box center [261, 334] width 139 height 29
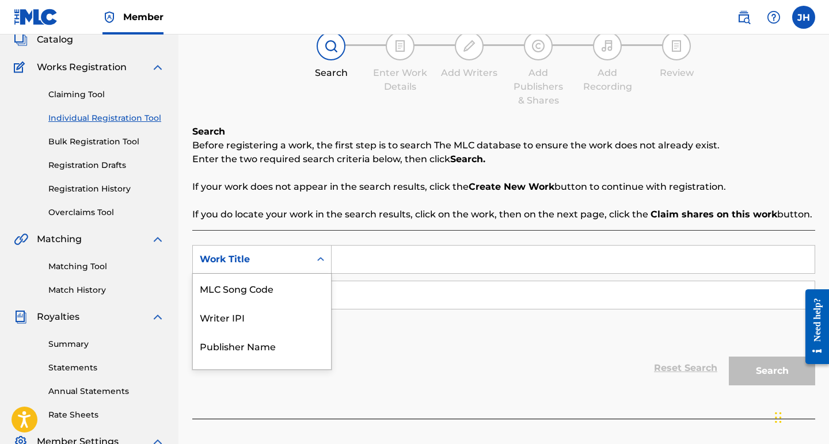
scroll to position [78, 0]
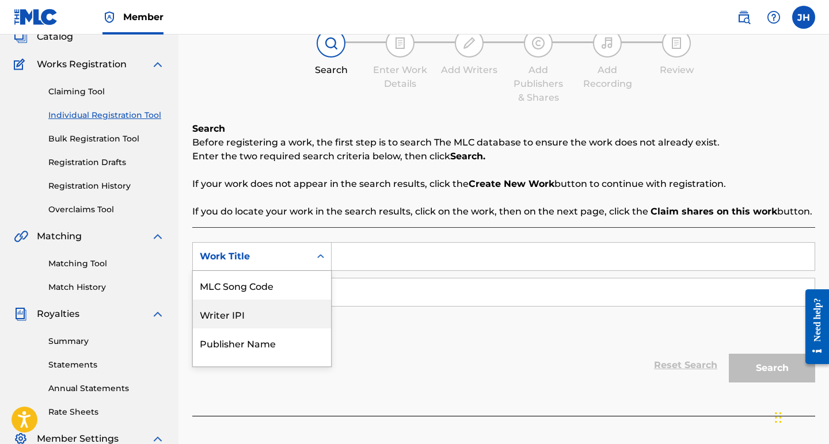
click at [370, 258] on input "Search Form" at bounding box center [573, 257] width 483 height 28
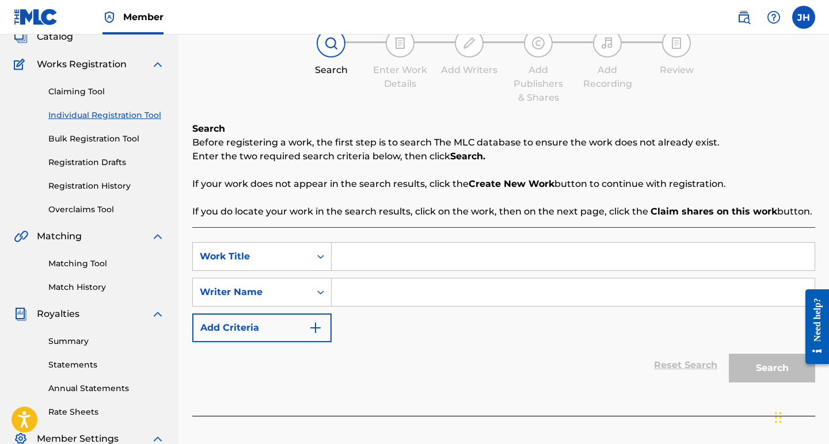
type input "i"
type input "I Know How You're Feeling"
click at [338, 298] on input "Search Form" at bounding box center [573, 293] width 483 height 28
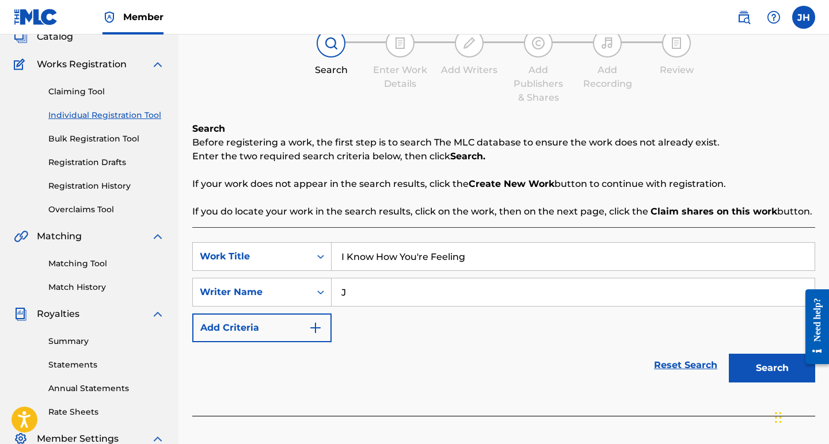
click at [338, 298] on input "J" at bounding box center [573, 293] width 483 height 28
type input "[PERSON_NAME] [PERSON_NAME]"
click at [312, 329] on img "Search Form" at bounding box center [316, 328] width 14 height 14
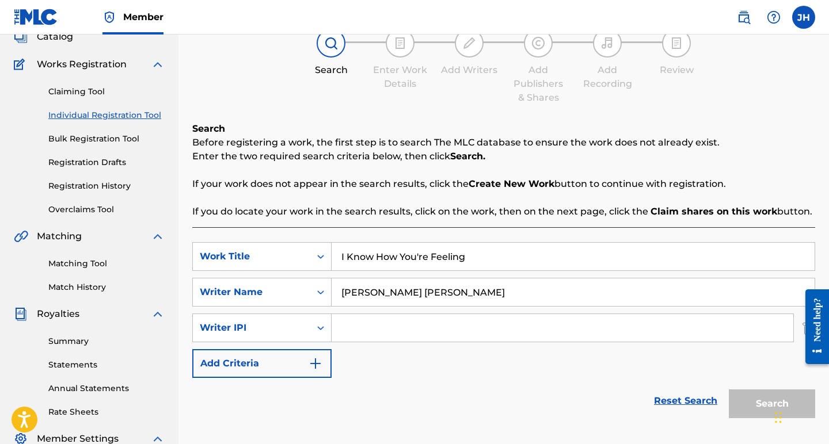
click at [340, 331] on input "Search Form" at bounding box center [563, 328] width 462 height 28
paste input "01216279853"
type input "01216279853"
click at [315, 363] on img "Search Form" at bounding box center [316, 364] width 14 height 14
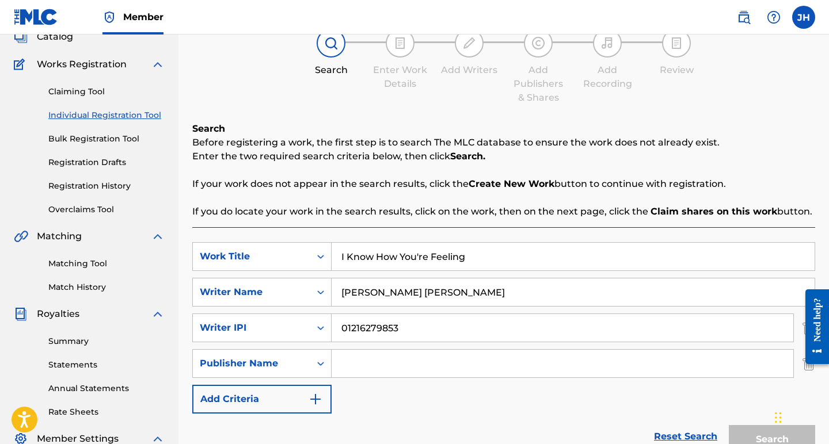
click at [352, 363] on input "Search Form" at bounding box center [563, 364] width 462 height 28
type input "[PERSON_NAME] Music"
click at [313, 401] on img "Search Form" at bounding box center [316, 400] width 14 height 14
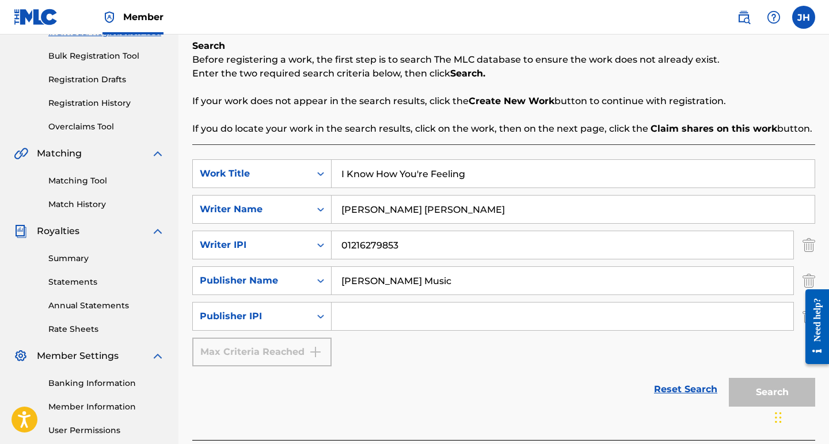
scroll to position [178, 0]
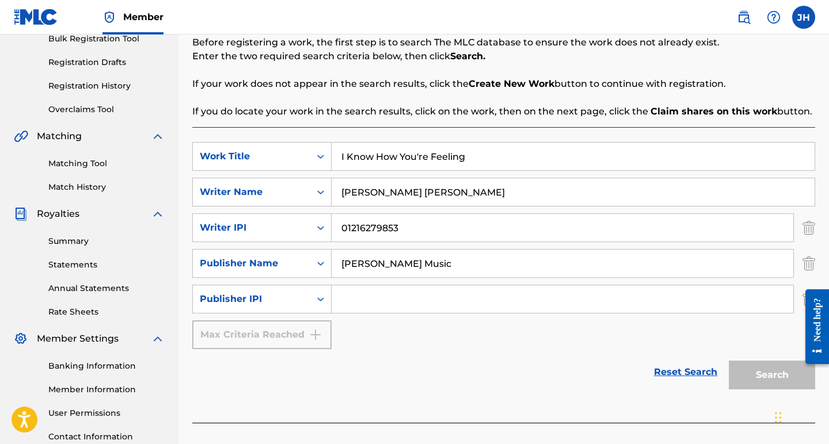
click at [353, 300] on input "Search Form" at bounding box center [563, 299] width 462 height 28
paste input "01109329375"
type input "01109329375"
click at [311, 335] on div "Max Criteria Reached" at bounding box center [261, 335] width 139 height 29
click at [741, 379] on button "Search" at bounding box center [772, 375] width 86 height 29
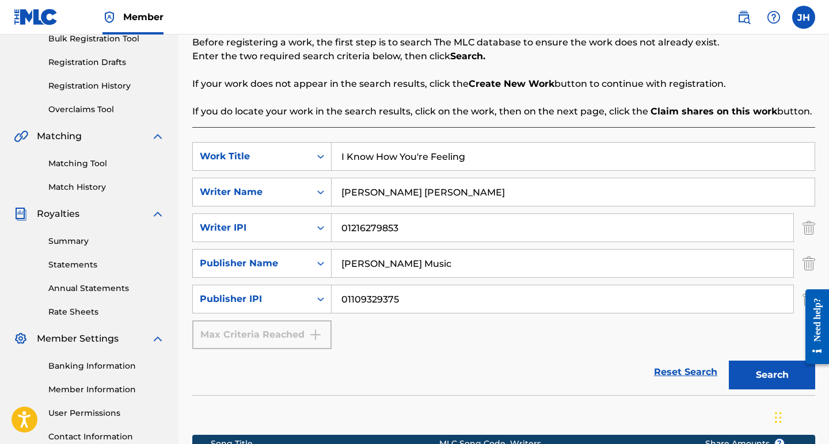
click at [783, 377] on button "Search" at bounding box center [772, 375] width 86 height 29
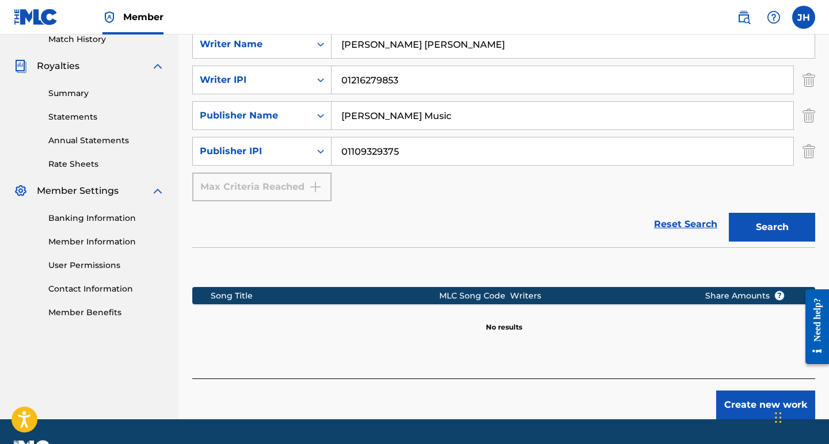
scroll to position [311, 0]
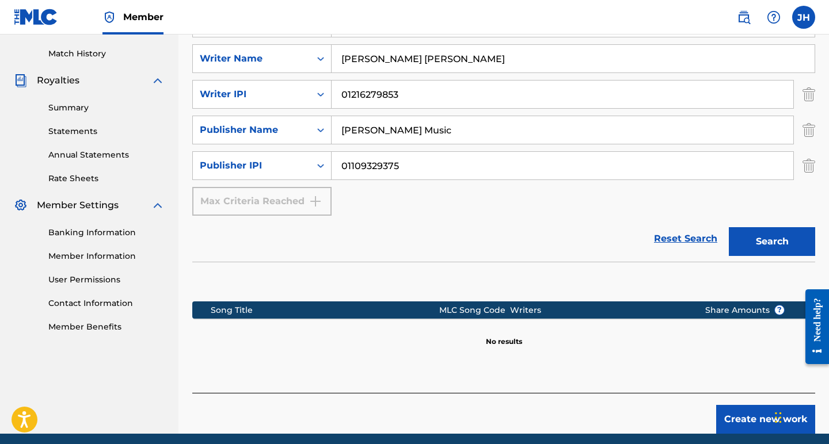
click at [751, 232] on button "Search" at bounding box center [772, 241] width 86 height 29
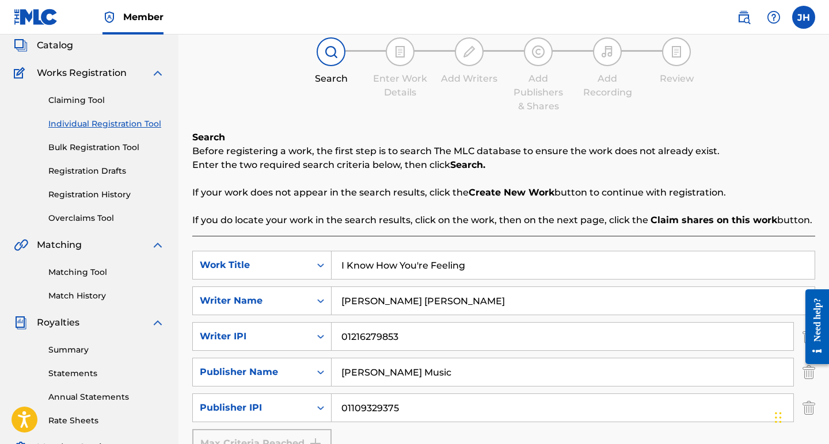
scroll to position [68, 0]
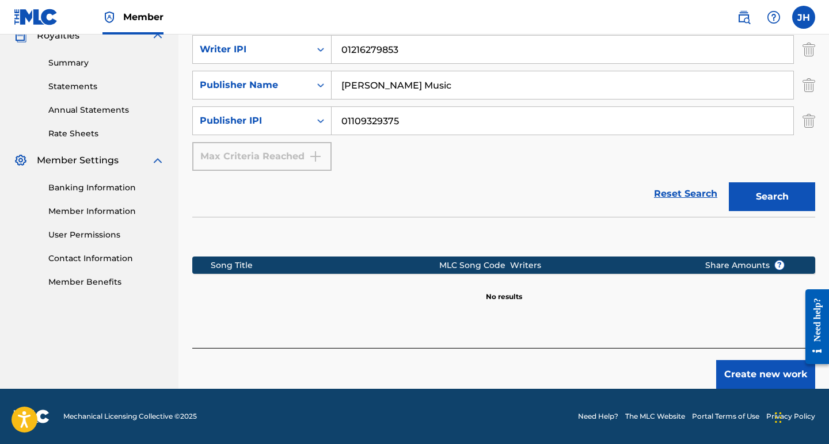
click at [761, 381] on button "Create new work" at bounding box center [765, 374] width 99 height 29
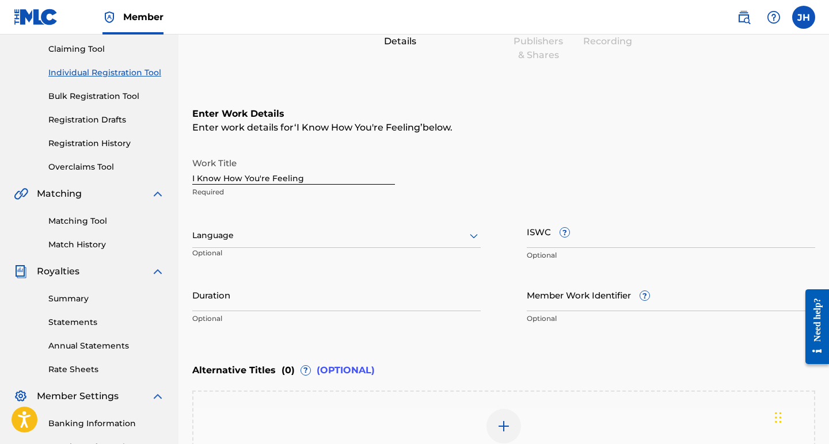
scroll to position [120, 0]
click at [471, 237] on icon at bounding box center [474, 237] width 8 height 5
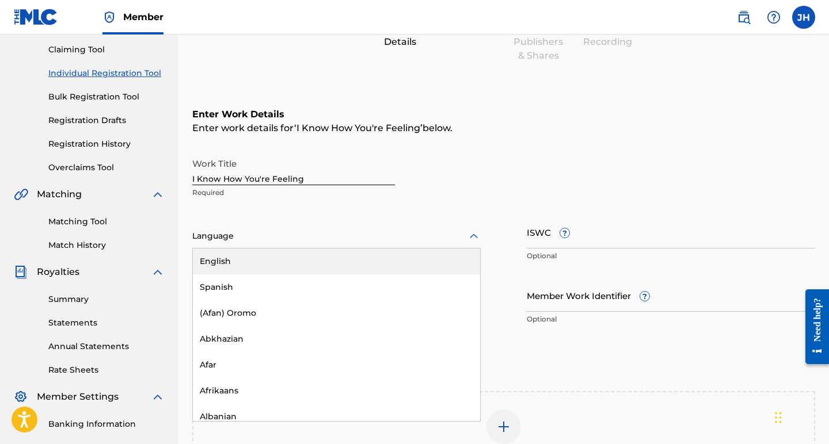
click at [441, 269] on div "English" at bounding box center [336, 262] width 287 height 26
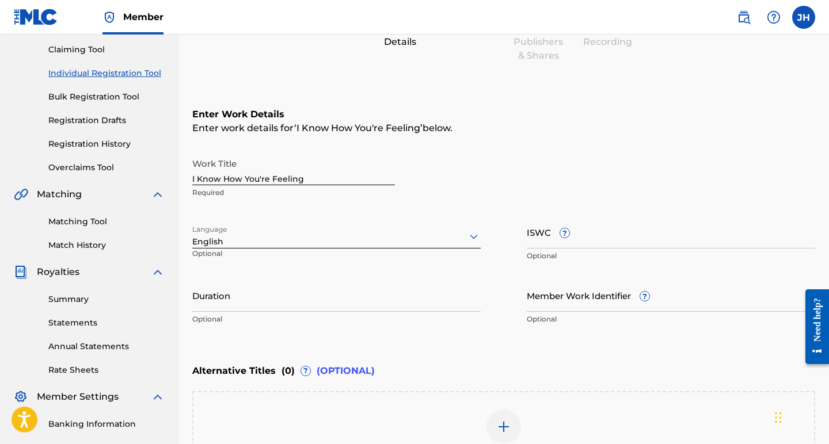
click at [584, 228] on input "ISWC ?" at bounding box center [671, 232] width 288 height 33
paste input "T-330.323.793-2"
type input "T-330.323.793-2"
